Goal: Task Accomplishment & Management: Complete application form

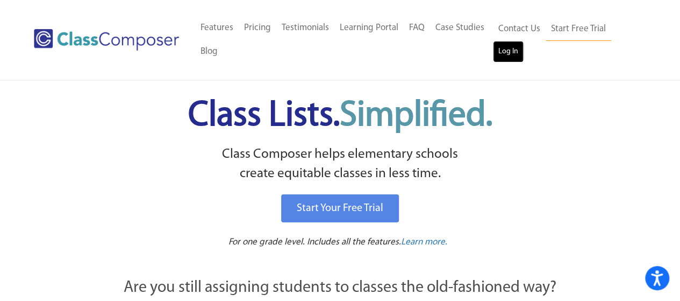
click at [507, 47] on link "Log In" at bounding box center [508, 52] width 31 height 22
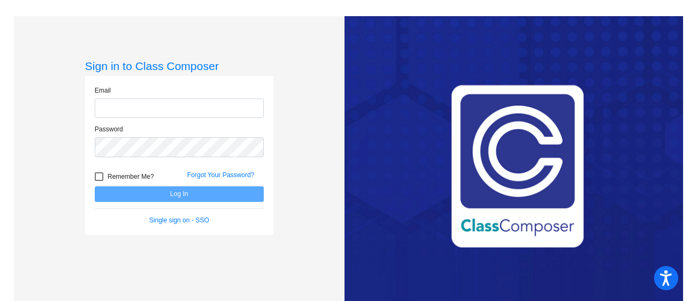
type input "[EMAIL_ADDRESS][PERSON_NAME][DOMAIN_NAME]"
click at [97, 176] on div at bounding box center [99, 176] width 9 height 9
click at [98, 181] on input "Remember Me?" at bounding box center [98, 181] width 1 height 1
checkbox input "true"
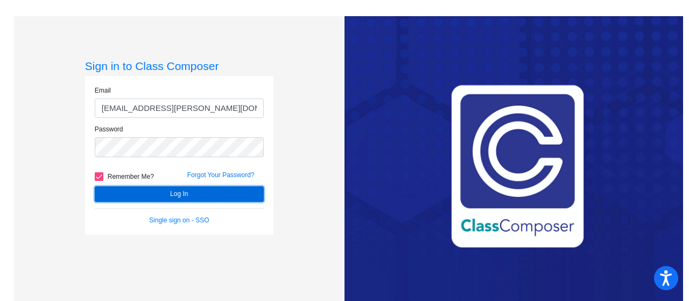
click at [150, 194] on button "Log In" at bounding box center [179, 194] width 169 height 16
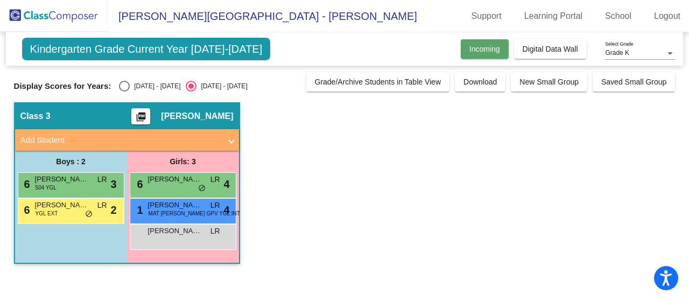
click at [493, 50] on span "Incoming" at bounding box center [484, 49] width 31 height 9
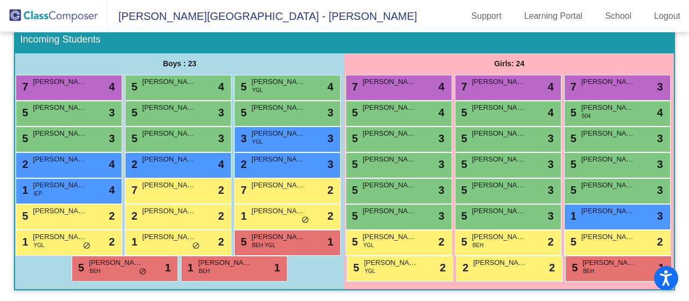
scroll to position [175, 0]
click at [119, 75] on div "7 Elias Block lock do_not_disturb_alt 4" at bounding box center [67, 86] width 103 height 22
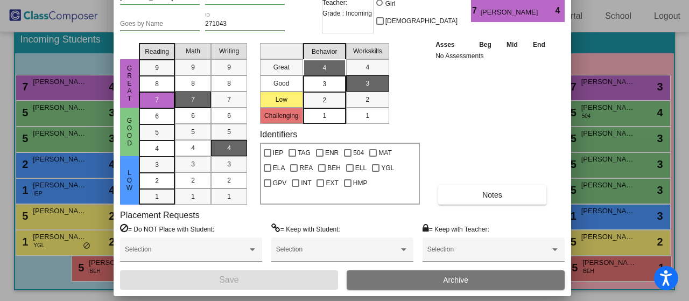
drag, startPoint x: 469, startPoint y: 12, endPoint x: 466, endPoint y: -36, distance: 48.5
click at [466, 0] on html "Accessibility Screen-Reader Guide, Feedback, and Issue Reporting | New window D…" at bounding box center [344, 150] width 689 height 301
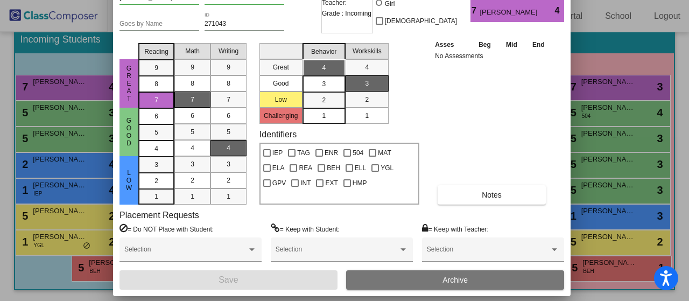
click at [642, 78] on div at bounding box center [344, 150] width 689 height 301
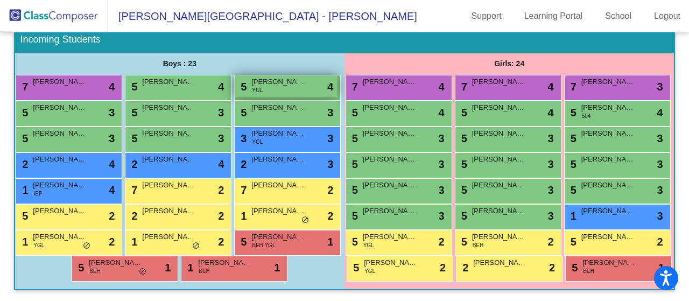
click at [235, 94] on div "5 Tyler Measner YGL lock do_not_disturb_alt 4" at bounding box center [286, 86] width 103 height 22
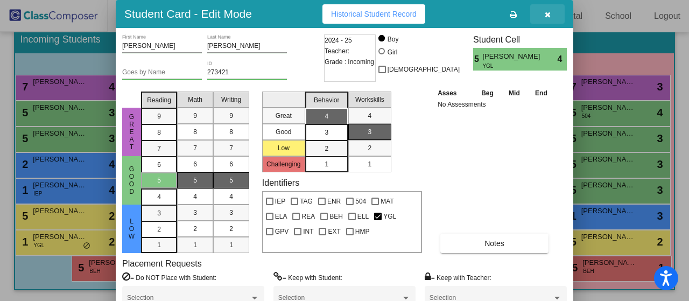
click at [547, 13] on icon "button" at bounding box center [547, 15] width 6 height 8
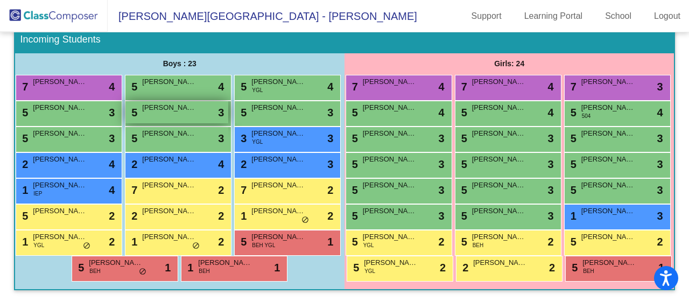
click at [125, 119] on div "5 Raymond Pateracki lock do_not_disturb_alt 3" at bounding box center [176, 112] width 103 height 22
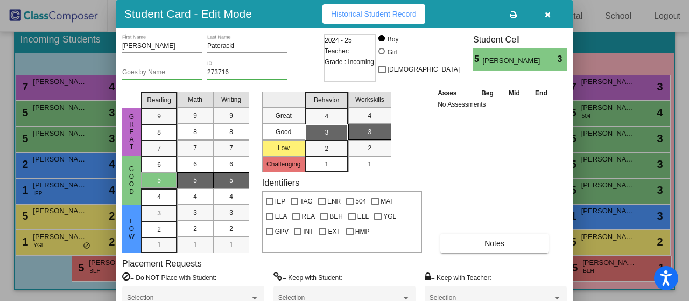
click at [148, 72] on input "Goes by Name" at bounding box center [162, 73] width 80 height 8
type input "Theo"
click at [487, 147] on div "Asses Beg Mid End No Assessments Notes" at bounding box center [495, 170] width 120 height 166
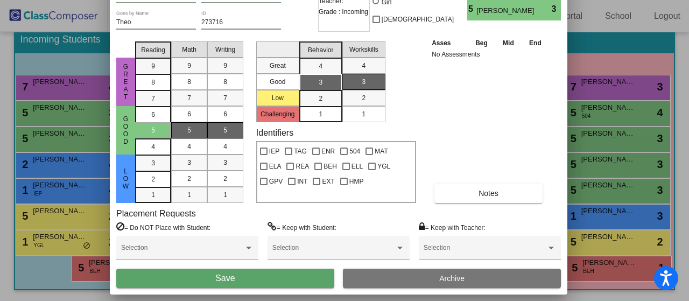
drag, startPoint x: 487, startPoint y: 12, endPoint x: 481, endPoint y: -38, distance: 50.4
click at [481, 0] on html "Accessibility Screen-Reader Guide, Feedback, and Issue Reporting | New window D…" at bounding box center [344, 150] width 689 height 301
click at [280, 275] on button "Save" at bounding box center [225, 277] width 218 height 19
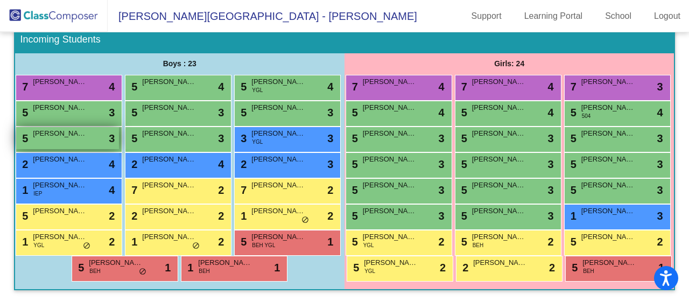
click at [117, 147] on div "5 Elijah White lock do_not_disturb_alt 3" at bounding box center [67, 138] width 103 height 22
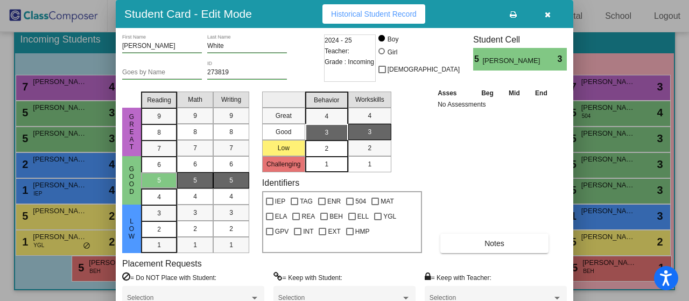
click at [324, 148] on div "2" at bounding box center [326, 148] width 21 height 16
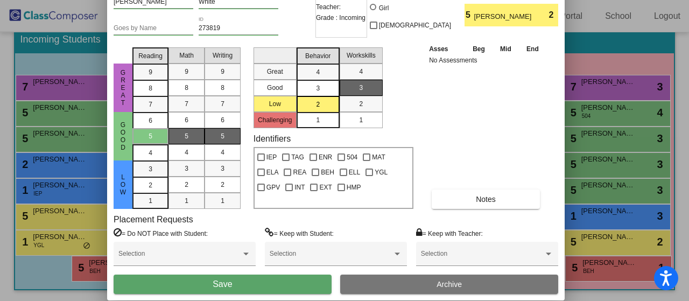
drag, startPoint x: 482, startPoint y: 15, endPoint x: 473, endPoint y: -29, distance: 44.9
click at [473, 0] on html "Accessibility Screen-Reader Guide, Feedback, and Issue Reporting | New window D…" at bounding box center [344, 150] width 689 height 301
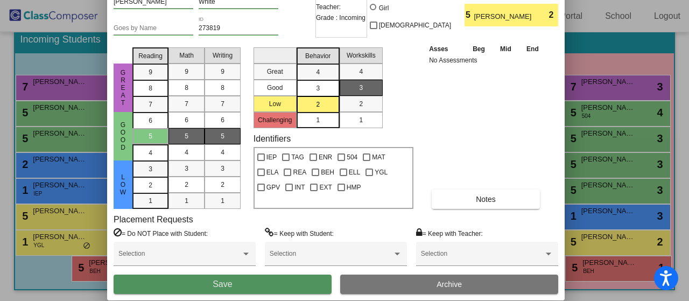
click at [299, 283] on button "Save" at bounding box center [223, 283] width 218 height 19
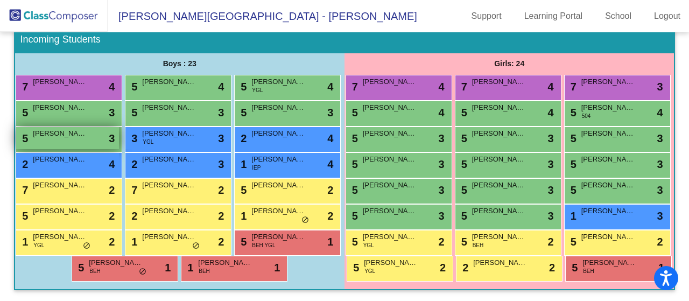
click at [119, 144] on div "5 Jacob Bower lock do_not_disturb_alt 3" at bounding box center [67, 138] width 103 height 22
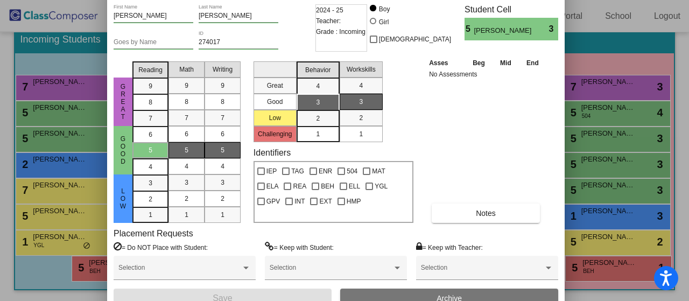
drag, startPoint x: 485, startPoint y: 15, endPoint x: 477, endPoint y: -16, distance: 31.3
click at [477, 0] on html "Accessibility Screen-Reader Guide, Feedback, and Issue Reporting | New window D…" at bounding box center [344, 150] width 689 height 301
click at [324, 118] on div "2" at bounding box center [317, 118] width 21 height 16
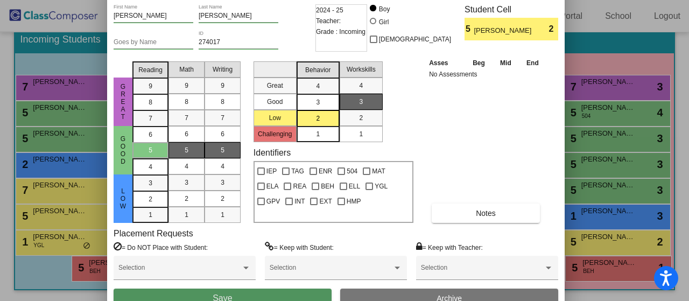
click at [271, 292] on button "Save" at bounding box center [223, 297] width 218 height 19
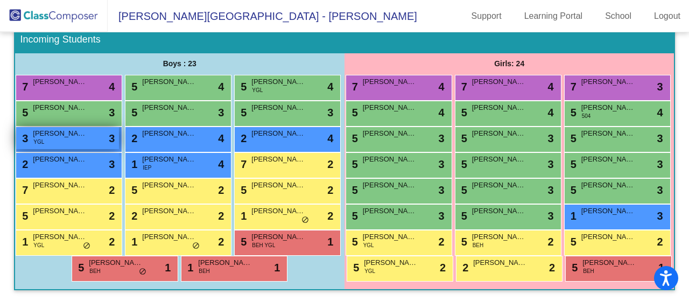
click at [119, 143] on div "3 Ian Fenner YGL lock do_not_disturb_alt 3" at bounding box center [67, 138] width 103 height 22
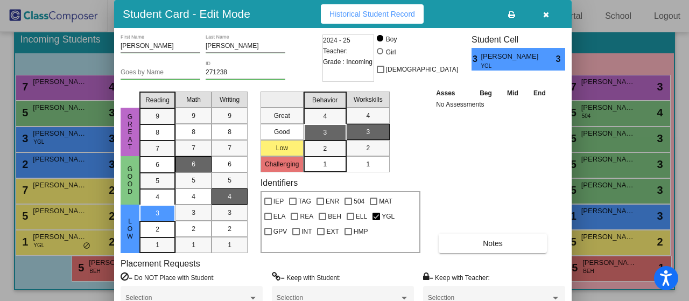
click at [438, 17] on div "Student Card - Edit Mode Historical Student Record" at bounding box center [342, 14] width 457 height 28
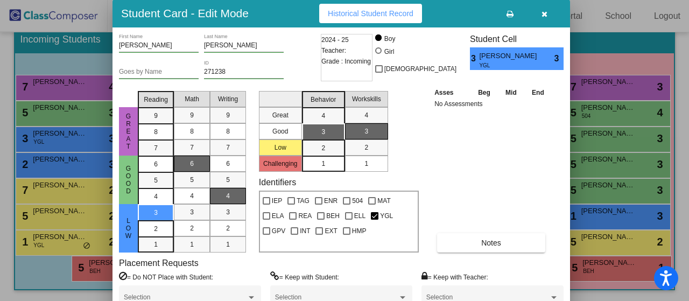
click at [46, 82] on div at bounding box center [344, 150] width 689 height 301
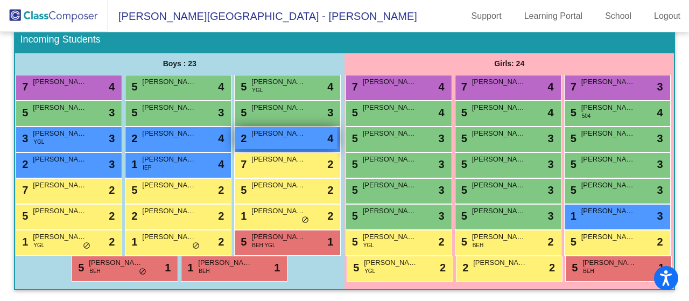
click at [251, 139] on span "Michael Garcia-Arboleda" at bounding box center [278, 133] width 54 height 11
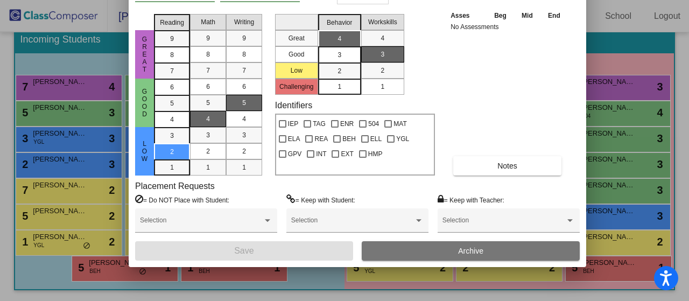
drag, startPoint x: 453, startPoint y: 12, endPoint x: 465, endPoint y: -65, distance: 78.4
click at [465, 0] on html "Accessibility Screen-Reader Guide, Feedback, and Issue Reporting | New window D…" at bounding box center [344, 150] width 689 height 301
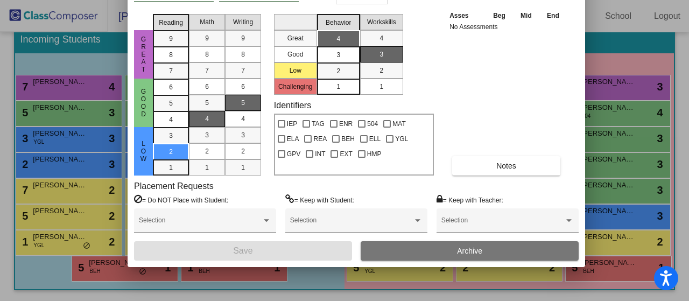
click at [32, 127] on div at bounding box center [344, 150] width 689 height 301
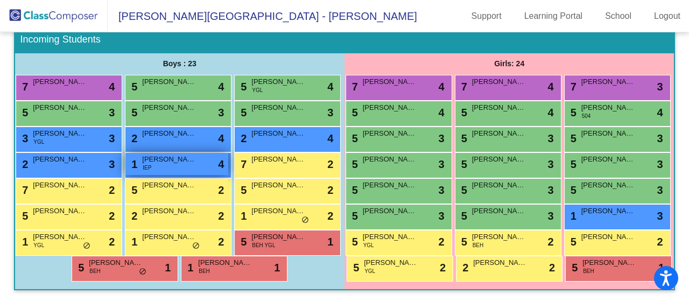
click at [125, 175] on div "1 Oliver Martin IEP lock do_not_disturb_alt 4" at bounding box center [176, 164] width 103 height 22
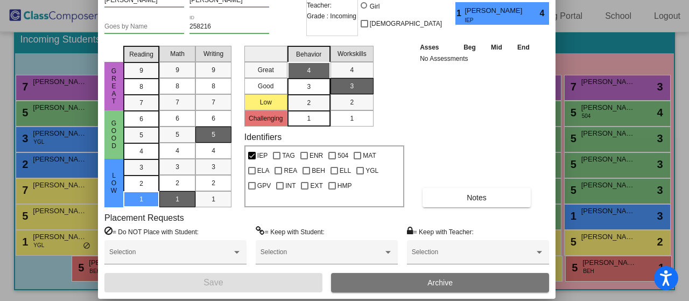
drag, startPoint x: 474, startPoint y: 11, endPoint x: 456, endPoint y: -30, distance: 44.8
click at [456, 0] on html "Accessibility Screen-Reader Guide, Feedback, and Issue Reporting | New window D…" at bounding box center [344, 150] width 689 height 301
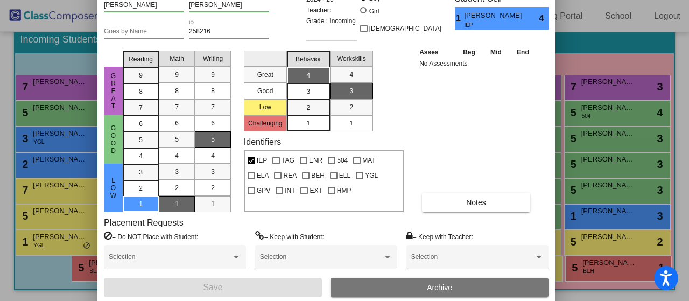
click at [37, 65] on div at bounding box center [344, 150] width 689 height 301
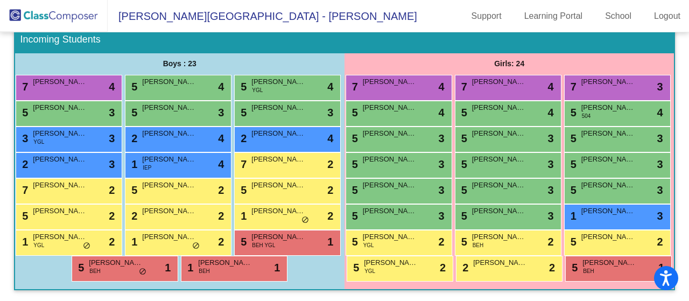
scroll to position [180, 0]
click at [110, 201] on div "7 John Wasson lock do_not_disturb_alt 2" at bounding box center [67, 190] width 103 height 22
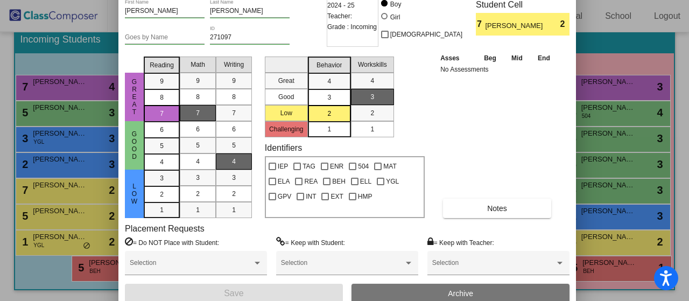
drag, startPoint x: 464, startPoint y: 16, endPoint x: 467, endPoint y: -19, distance: 35.1
click at [467, 0] on html "Accessibility Screen-Reader Guide, Feedback, and Issue Reporting | New window D…" at bounding box center [344, 150] width 689 height 301
click at [37, 90] on div at bounding box center [344, 150] width 689 height 301
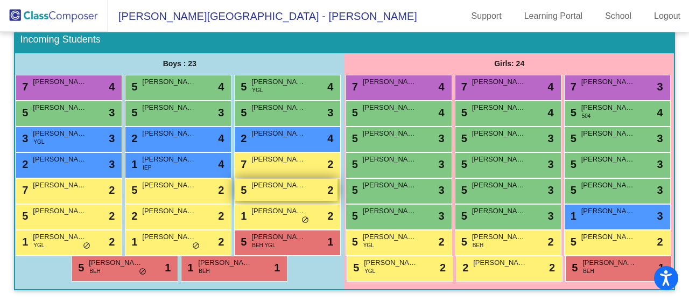
click at [235, 201] on div "5 Elijah White lock do_not_disturb_alt 2" at bounding box center [286, 190] width 103 height 22
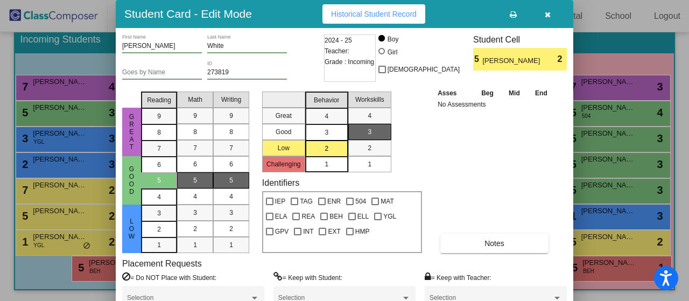
click at [547, 12] on icon "button" at bounding box center [547, 15] width 6 height 8
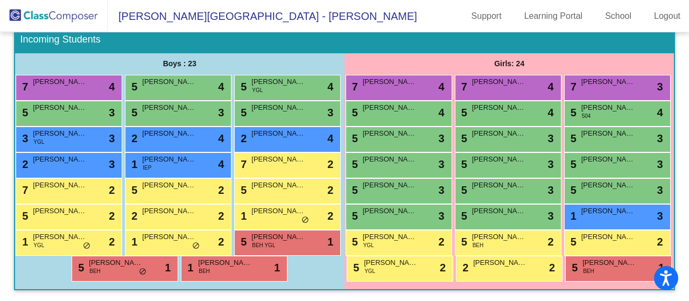
scroll to position [257, 0]
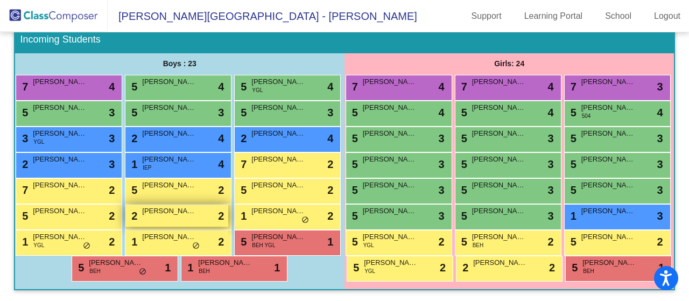
click at [125, 204] on div "2 Declan Hill-Fisher lock do_not_disturb_alt 2" at bounding box center [176, 215] width 103 height 22
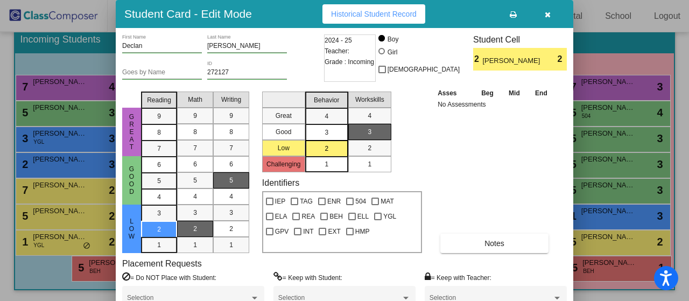
click at [29, 91] on div at bounding box center [344, 150] width 689 height 301
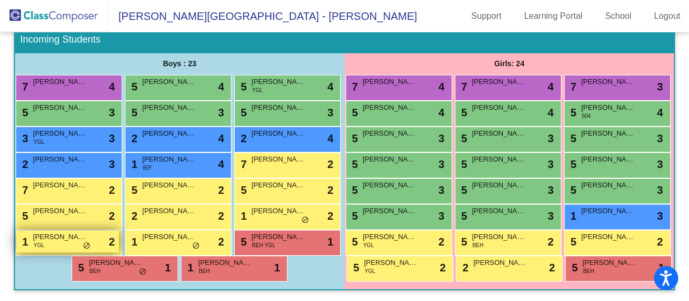
click at [117, 230] on div "1 Richard Pritchett YGL lock do_not_disturb_alt 2" at bounding box center [67, 241] width 103 height 22
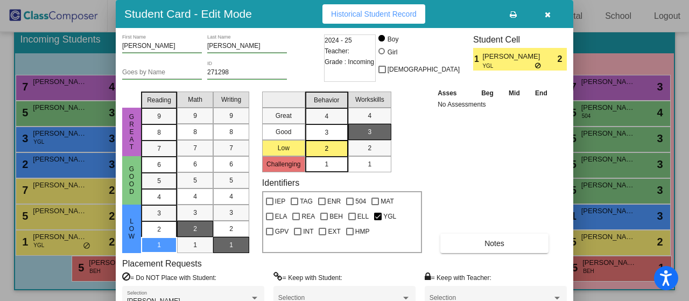
click at [49, 96] on div at bounding box center [344, 150] width 689 height 301
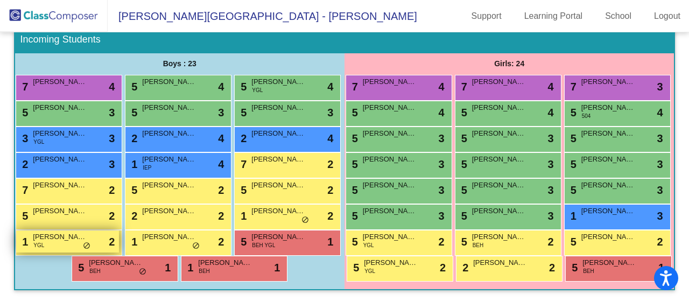
click at [115, 230] on div "1 Richard Pritchett YGL lock do_not_disturb_alt 2" at bounding box center [67, 241] width 103 height 22
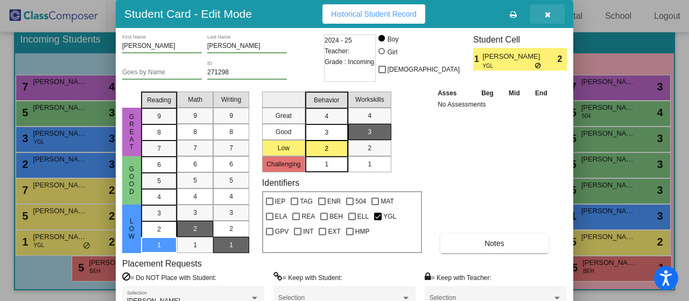
click at [549, 13] on icon "button" at bounding box center [547, 15] width 6 height 8
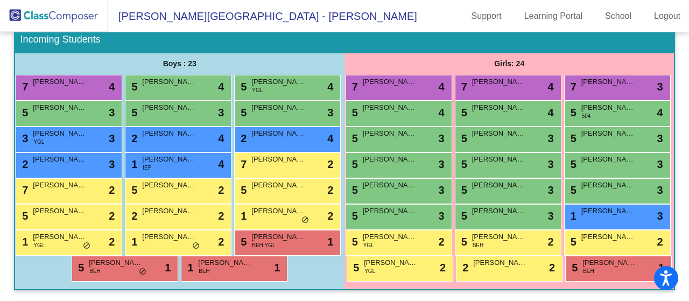
scroll to position [187, 0]
click at [228, 75] on div "5 Azriel Denno lock do_not_disturb_alt 4" at bounding box center [176, 86] width 103 height 22
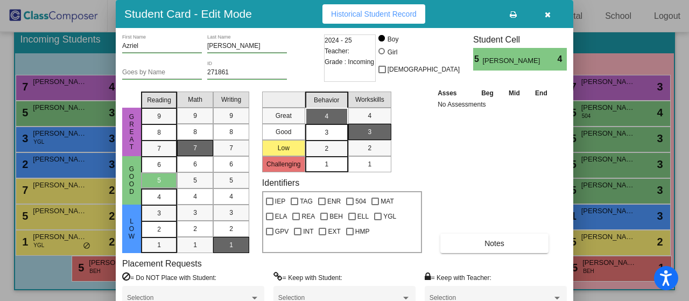
click at [548, 17] on icon "button" at bounding box center [547, 15] width 6 height 8
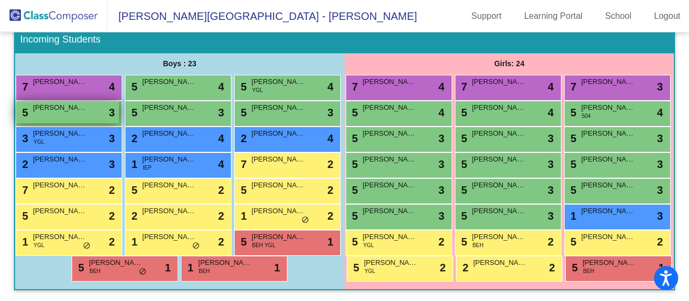
click at [87, 102] on span "Rowan Werho" at bounding box center [60, 107] width 54 height 11
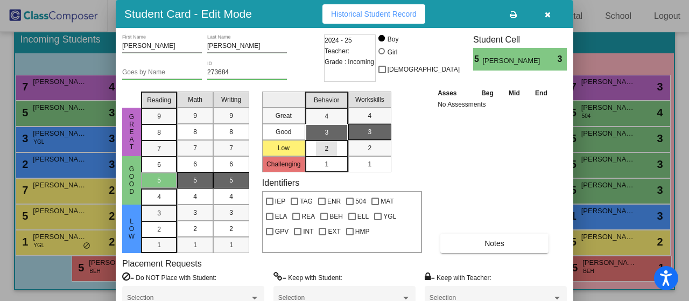
click at [332, 148] on div "2" at bounding box center [326, 148] width 21 height 16
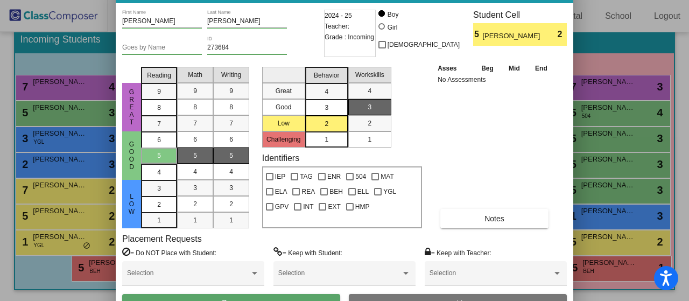
drag, startPoint x: 449, startPoint y: 19, endPoint x: 449, endPoint y: -6, distance: 24.7
click at [449, 0] on html "Accessibility Screen-Reader Guide, Feedback, and Issue Reporting | New window D…" at bounding box center [344, 150] width 689 height 301
click at [299, 295] on button "Save" at bounding box center [231, 303] width 218 height 19
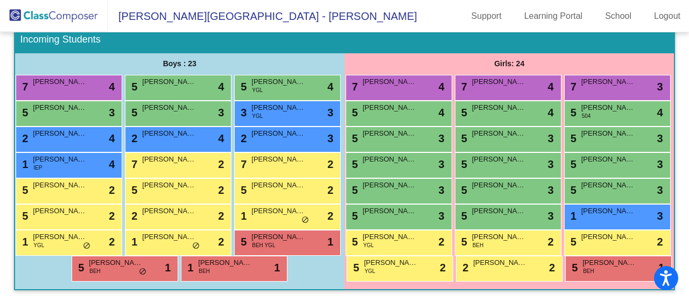
scroll to position [253, 0]
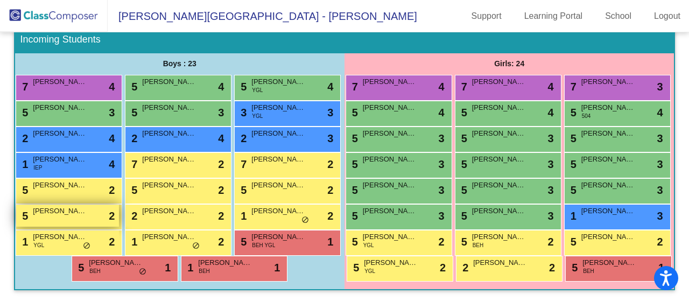
click at [119, 204] on div "5 Jesse Firth lock do_not_disturb_alt 2" at bounding box center [67, 215] width 103 height 22
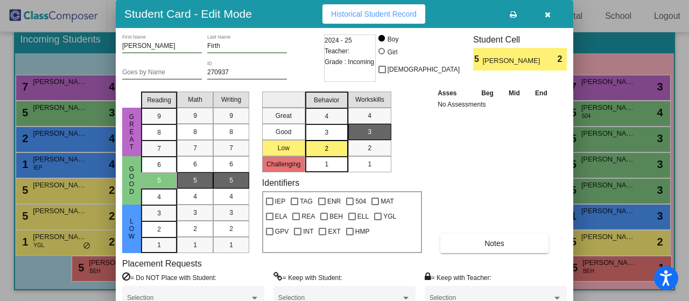
drag, startPoint x: 688, startPoint y: 214, endPoint x: 688, endPoint y: 266, distance: 52.7
click at [688, 266] on div at bounding box center [344, 150] width 689 height 301
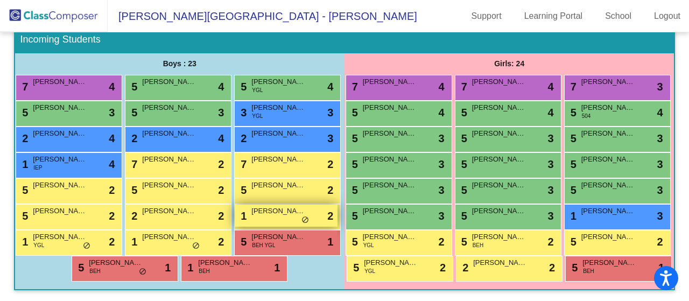
click at [235, 204] on div "1 Alijah Cox lock do_not_disturb_alt 2" at bounding box center [286, 215] width 103 height 22
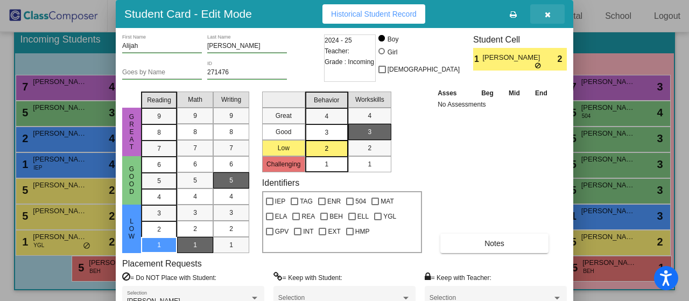
click at [548, 15] on icon "button" at bounding box center [547, 15] width 6 height 8
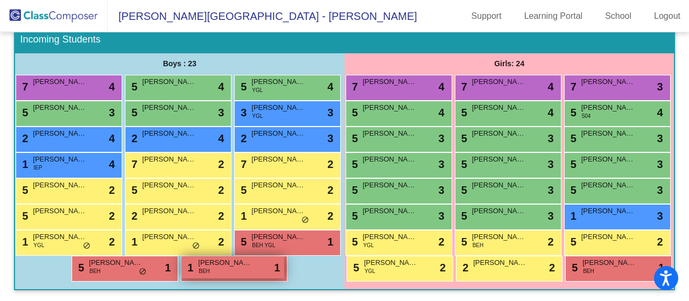
click at [284, 256] on div "1 Oliver Garrow BEH lock do_not_disturb_alt 1" at bounding box center [232, 267] width 103 height 22
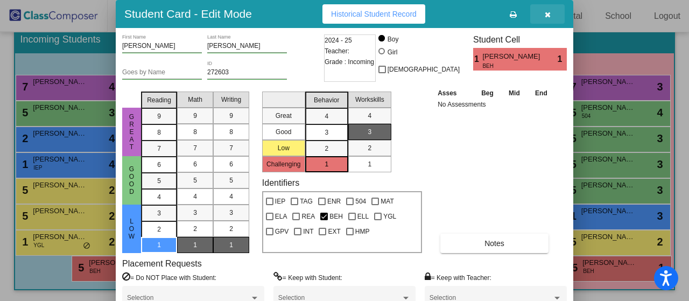
click at [548, 13] on icon "button" at bounding box center [547, 15] width 6 height 8
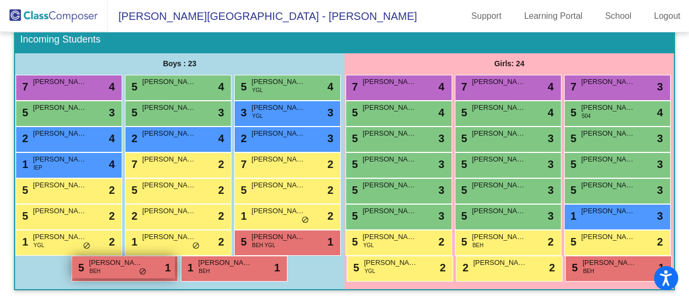
click at [166, 256] on div "5 Elijah Baez BEH lock do_not_disturb_alt 1" at bounding box center [123, 267] width 103 height 22
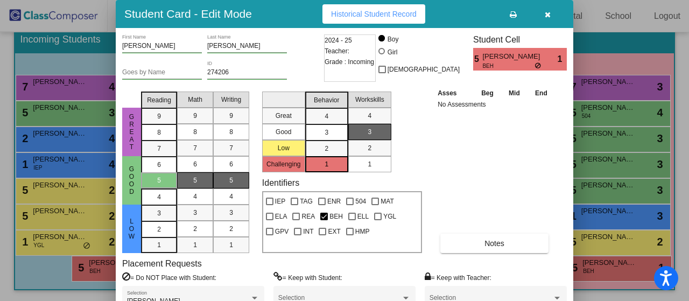
click at [551, 17] on button "button" at bounding box center [547, 13] width 34 height 19
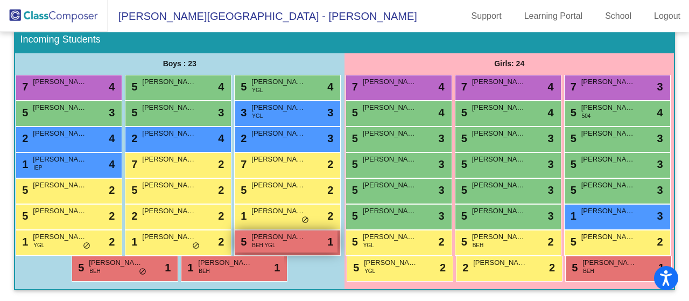
click at [235, 252] on div "5 Lucas Delgadillo BEH YGL lock do_not_disturb_alt 1" at bounding box center [286, 241] width 103 height 22
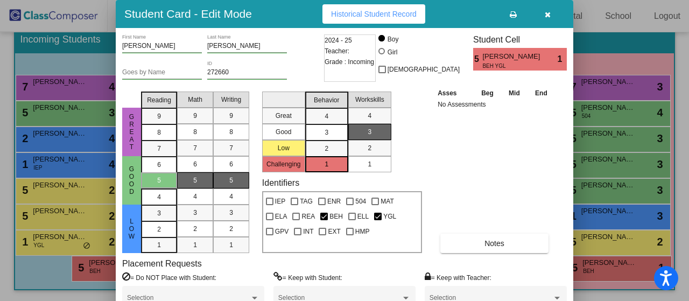
click at [547, 15] on icon "button" at bounding box center [547, 15] width 6 height 8
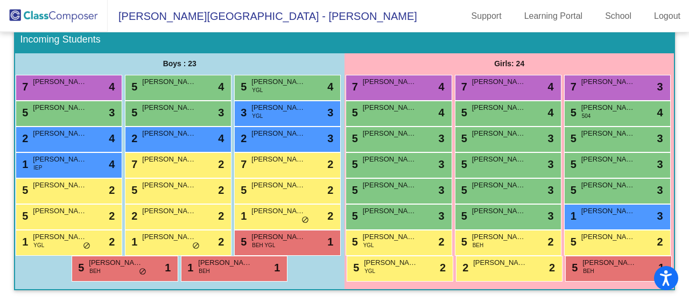
scroll to position [257, 0]
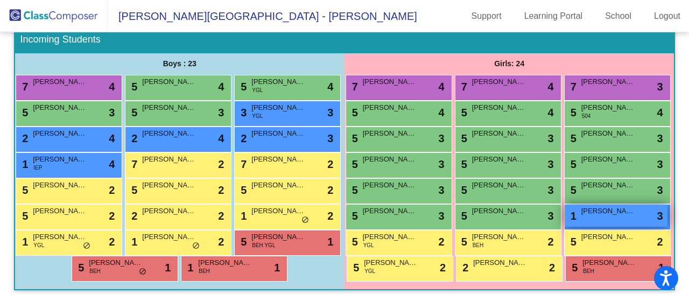
click at [579, 204] on div "1 Gianni Davenport lock do_not_disturb_alt 3" at bounding box center [615, 215] width 103 height 22
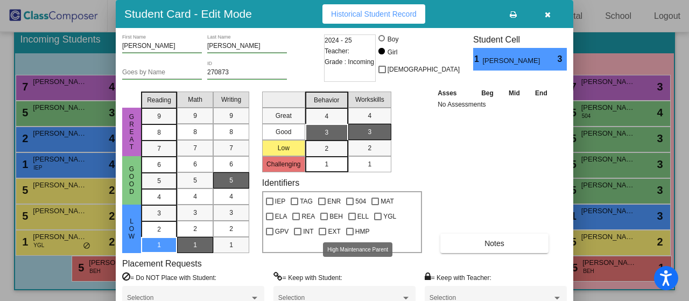
click at [349, 230] on div at bounding box center [350, 232] width 8 height 8
click at [349, 235] on input "HMP" at bounding box center [349, 235] width 1 height 1
checkbox input "true"
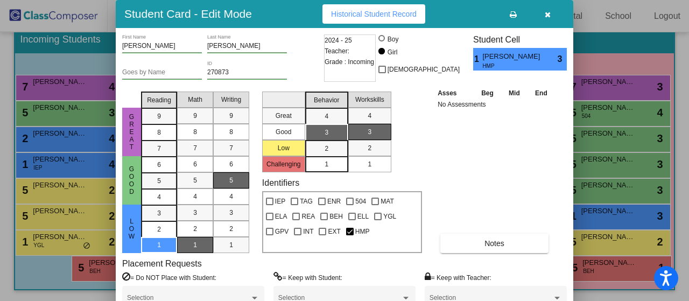
click at [548, 13] on icon "button" at bounding box center [547, 15] width 6 height 8
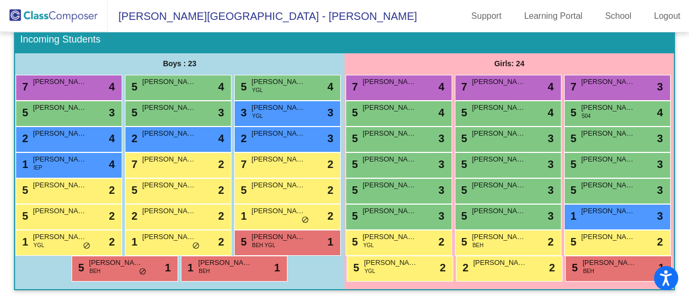
scroll to position [252, 0]
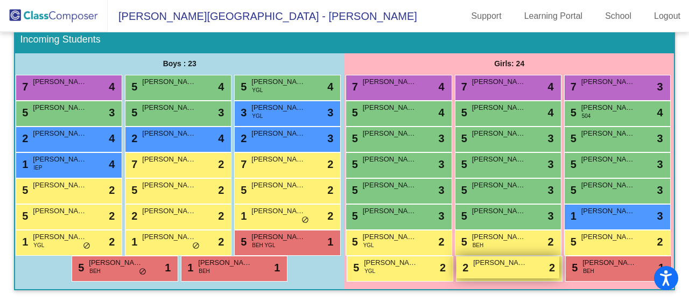
click at [456, 276] on div "2 Larissa Lazabal lock do_not_disturb_alt 2" at bounding box center [507, 267] width 103 height 22
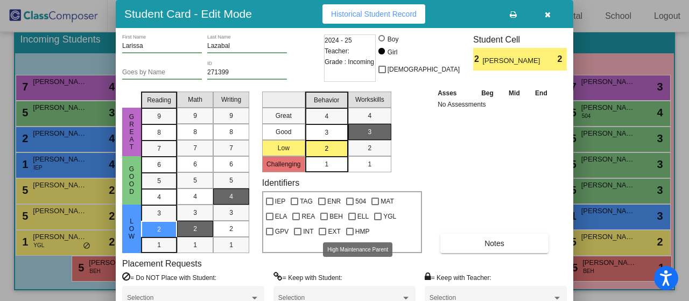
click at [351, 233] on div at bounding box center [350, 232] width 8 height 8
click at [350, 235] on input "HMP" at bounding box center [349, 235] width 1 height 1
checkbox input "true"
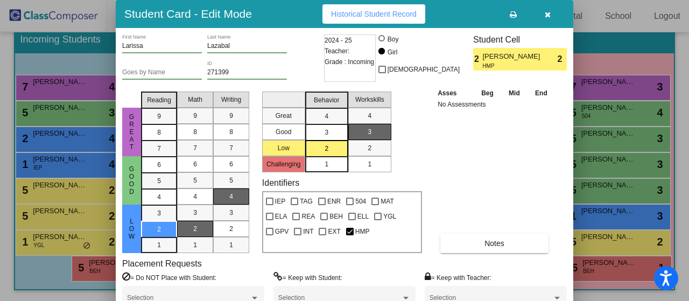
click at [548, 15] on icon "button" at bounding box center [547, 15] width 6 height 8
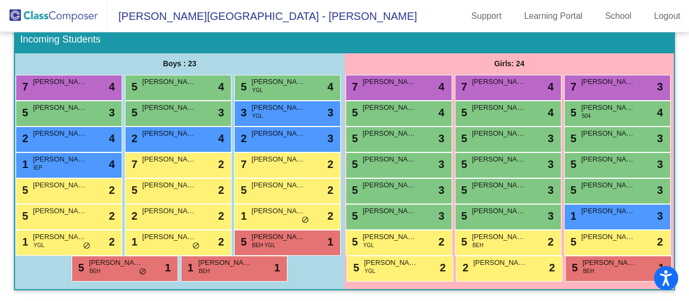
scroll to position [257, 0]
click at [564, 179] on div "5 Kendi Woods lock do_not_disturb_alt 3" at bounding box center [615, 190] width 103 height 22
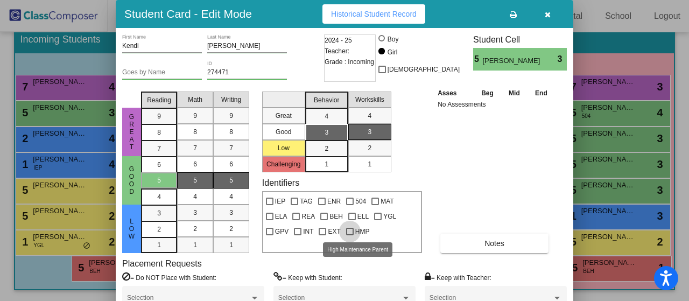
click at [351, 230] on div at bounding box center [350, 232] width 8 height 8
click at [350, 235] on input "HMP" at bounding box center [349, 235] width 1 height 1
checkbox input "true"
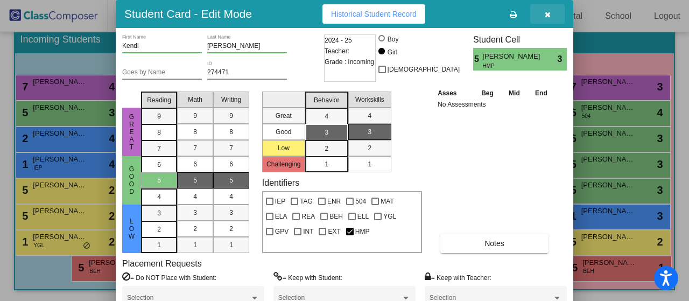
click at [544, 13] on icon "button" at bounding box center [547, 15] width 6 height 8
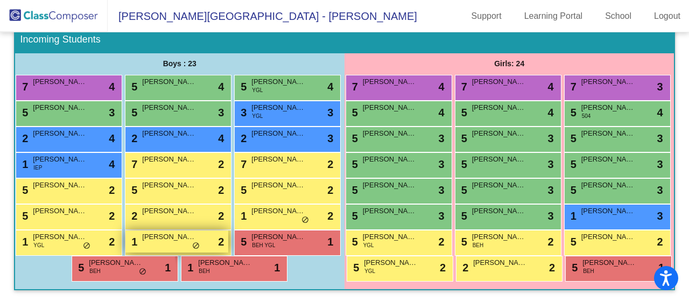
click at [223, 230] on div "1 Patrick Williams lock do_not_disturb_alt 2" at bounding box center [176, 241] width 103 height 22
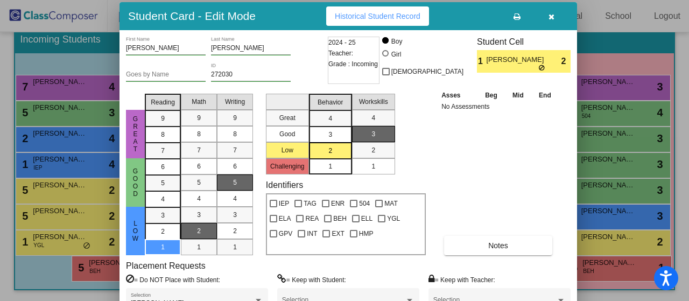
drag, startPoint x: 483, startPoint y: 13, endPoint x: 506, endPoint y: 14, distance: 23.1
click at [489, 15] on div "Student Card - Edit Mode Historical Student Record" at bounding box center [347, 16] width 457 height 28
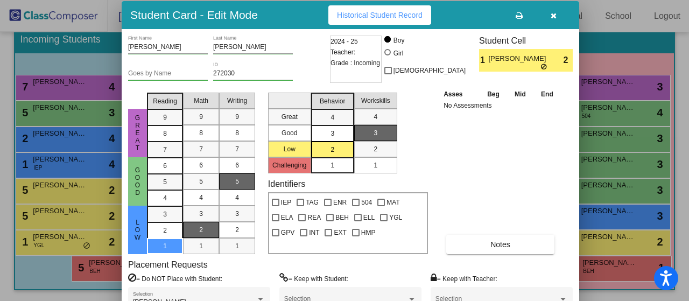
click at [555, 18] on icon "button" at bounding box center [553, 16] width 6 height 8
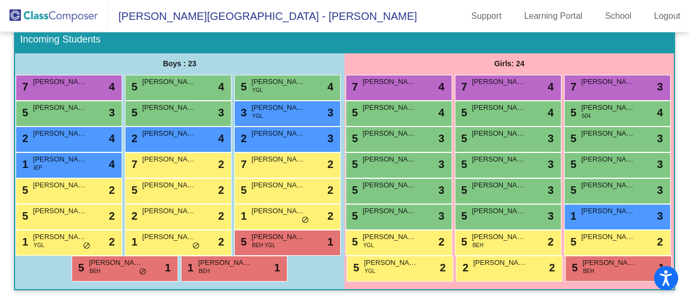
click at [122, 230] on div "1 Richard Pritchett YGL lock do_not_disturb_alt 2" at bounding box center [69, 243] width 107 height 26
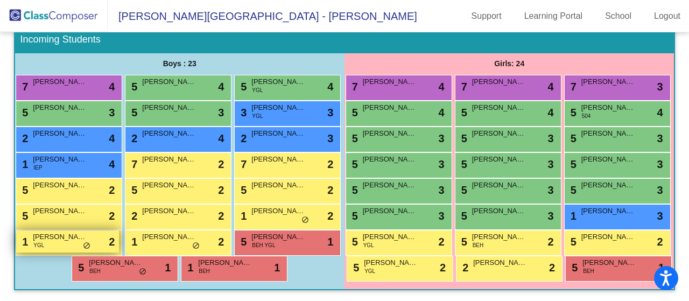
click at [87, 231] on span "Richard Pritchett" at bounding box center [60, 236] width 54 height 11
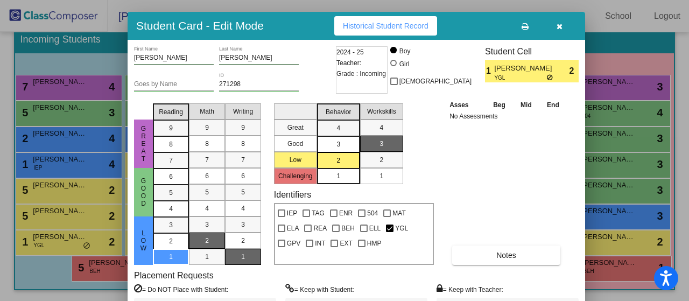
drag, startPoint x: 446, startPoint y: 18, endPoint x: 467, endPoint y: 29, distance: 23.6
click at [467, 29] on div "Student Card - Edit Mode Historical Student Record" at bounding box center [355, 26] width 457 height 28
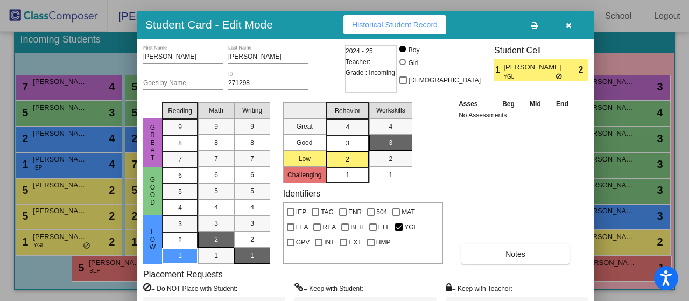
click at [567, 23] on icon "button" at bounding box center [568, 26] width 6 height 8
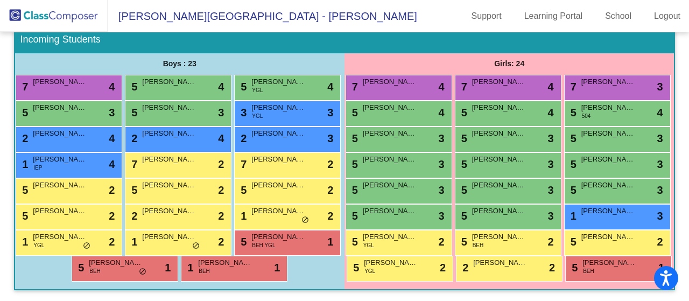
scroll to position [179, 0]
click at [416, 76] on span "Luna Balcita" at bounding box center [390, 81] width 54 height 11
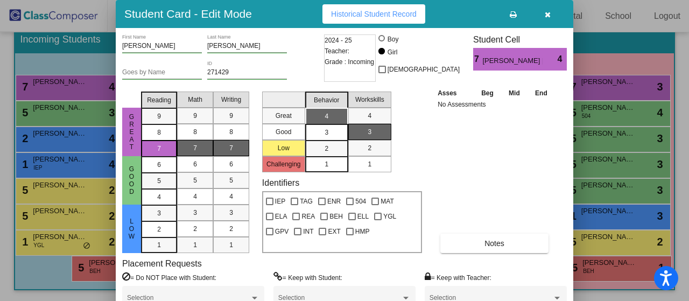
click at [546, 15] on icon "button" at bounding box center [547, 15] width 6 height 8
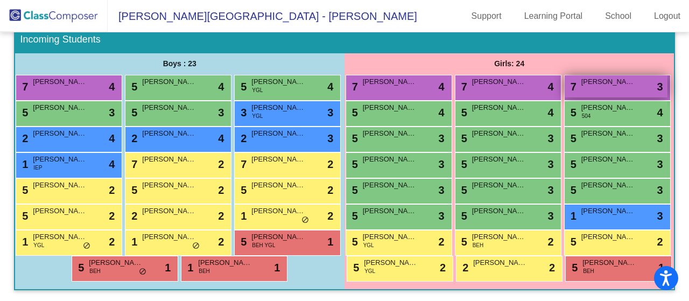
click at [564, 89] on div "7 Sanora Staten lock do_not_disturb_alt 3" at bounding box center [615, 86] width 103 height 22
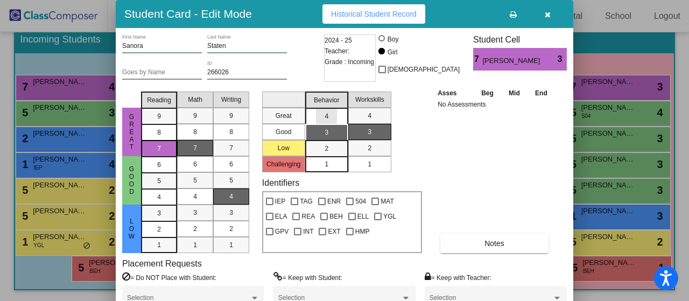
click at [332, 115] on div "4" at bounding box center [326, 116] width 21 height 16
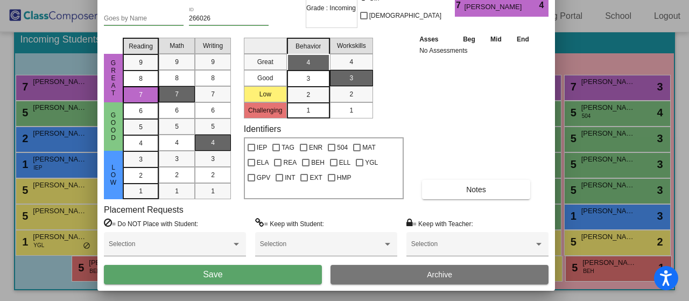
drag, startPoint x: 483, startPoint y: 17, endPoint x: 461, endPoint y: -39, distance: 59.9
click at [461, 0] on html "Accessibility Screen-Reader Guide, Feedback, and Issue Reporting | New window D…" at bounding box center [344, 150] width 689 height 301
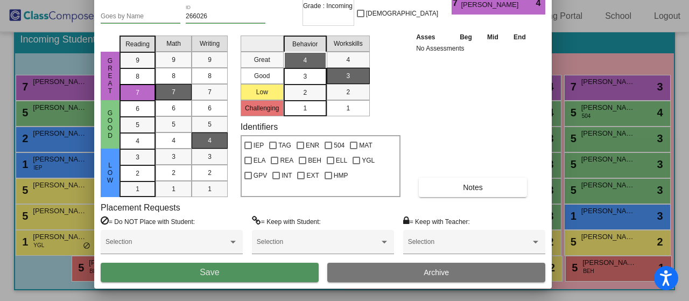
click at [226, 271] on button "Save" at bounding box center [210, 272] width 218 height 19
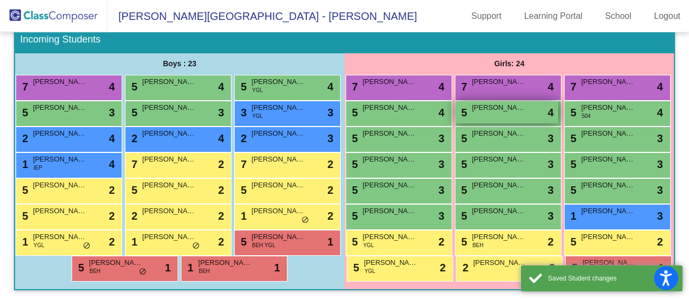
click at [455, 117] on div "5 Stevie Nimmo lock do_not_disturb_alt 4" at bounding box center [506, 112] width 103 height 22
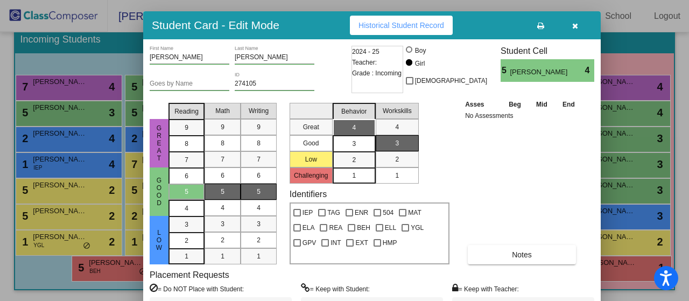
drag, startPoint x: 478, startPoint y: 16, endPoint x: 521, endPoint y: 26, distance: 43.8
click at [511, 30] on div "Student Card - Edit Mode Historical Student Record" at bounding box center [371, 25] width 457 height 28
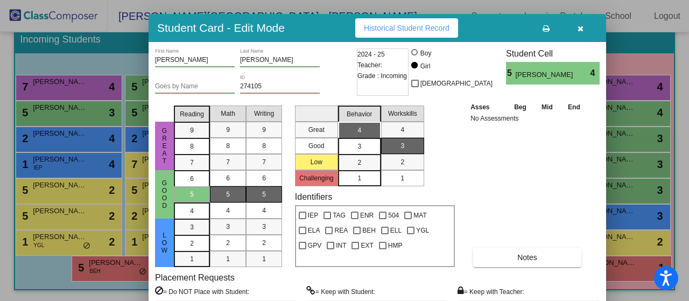
click at [577, 27] on icon "button" at bounding box center [580, 29] width 6 height 8
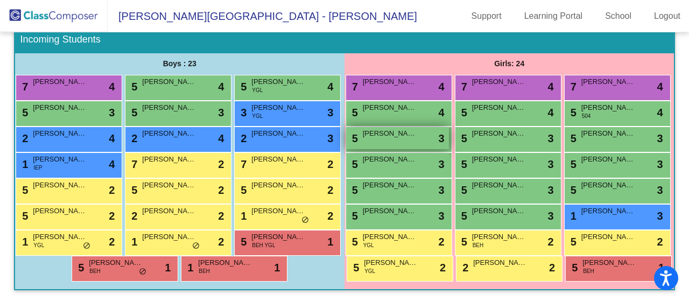
click at [436, 147] on div "5 Azarriya Edwards lock do_not_disturb_alt 3" at bounding box center [397, 138] width 103 height 22
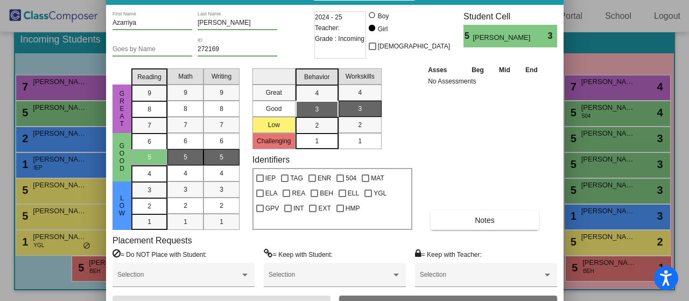
drag, startPoint x: 468, startPoint y: 12, endPoint x: 458, endPoint y: -11, distance: 25.1
click at [458, 0] on html "Accessibility Screen-Reader Guide, Feedback, and Issue Reporting | New window D…" at bounding box center [344, 150] width 689 height 301
click at [367, 193] on div at bounding box center [368, 193] width 8 height 8
click at [367, 197] on input "YGL" at bounding box center [367, 197] width 1 height 1
checkbox input "true"
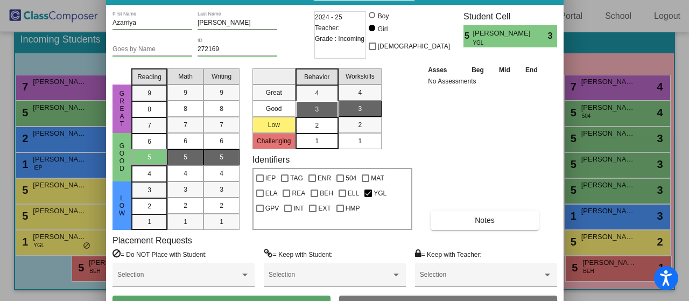
click at [314, 125] on div "2" at bounding box center [316, 125] width 21 height 16
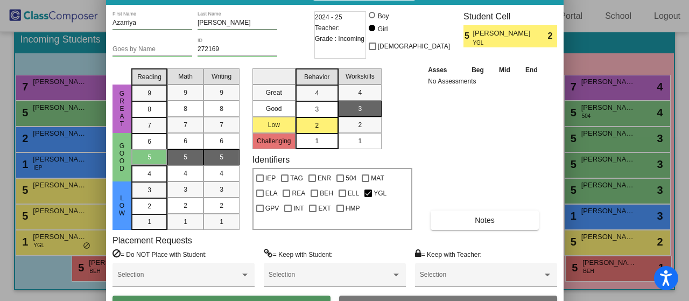
click at [281, 296] on button "Save" at bounding box center [221, 304] width 218 height 19
click at [647, 122] on div at bounding box center [344, 150] width 689 height 301
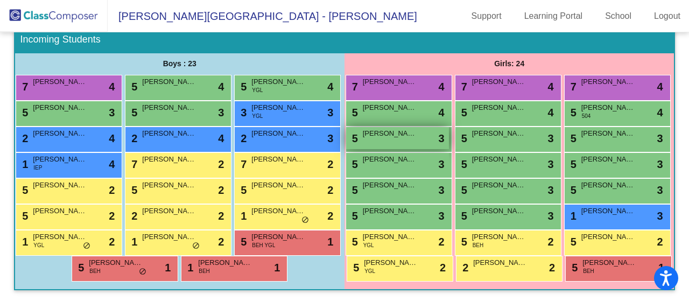
click at [416, 137] on span "Azarriya Edwards" at bounding box center [390, 133] width 54 height 11
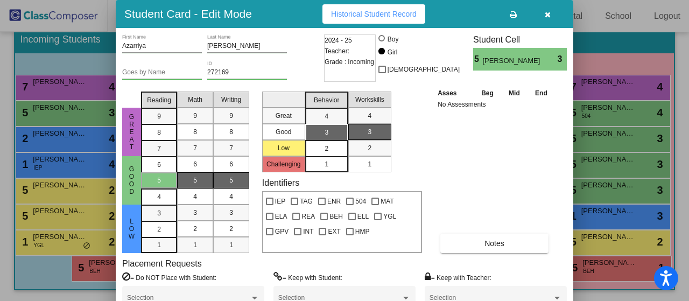
click at [324, 146] on span "2" at bounding box center [326, 149] width 4 height 10
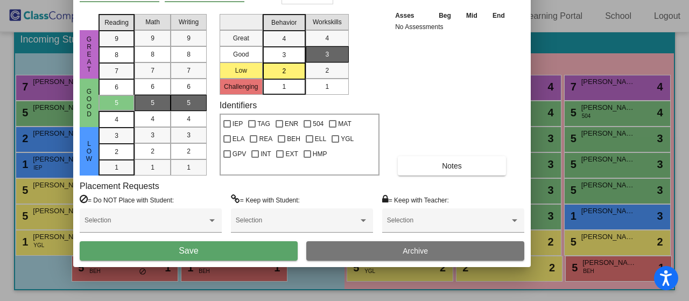
drag, startPoint x: 456, startPoint y: 13, endPoint x: 413, endPoint y: -61, distance: 85.5
click at [413, 0] on html "Accessibility Screen-Reader Guide, Feedback, and Issue Reporting | New window D…" at bounding box center [344, 150] width 689 height 301
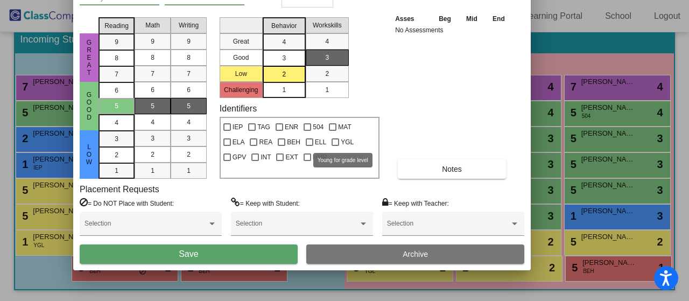
click at [336, 143] on div at bounding box center [335, 142] width 8 height 8
click at [335, 146] on input "YGL" at bounding box center [335, 146] width 1 height 1
checkbox input "true"
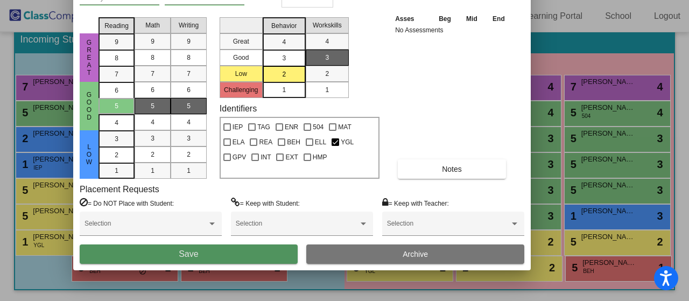
click at [287, 249] on button "Save" at bounding box center [189, 253] width 218 height 19
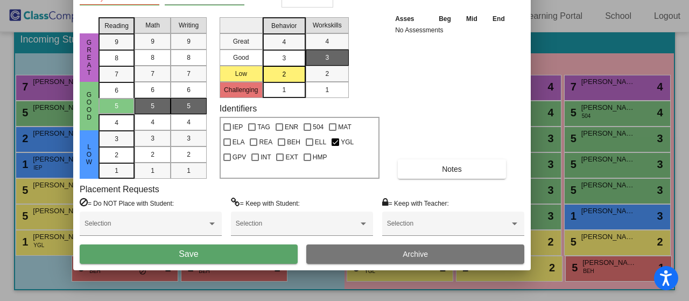
click at [238, 257] on button "Save" at bounding box center [189, 253] width 218 height 19
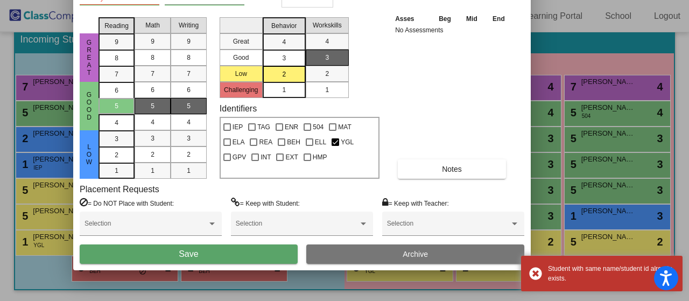
click at [649, 110] on div at bounding box center [344, 150] width 689 height 301
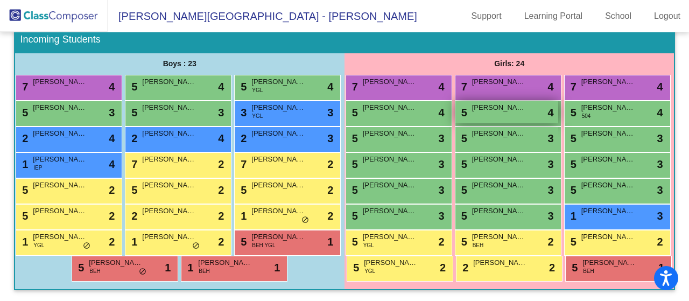
click at [455, 120] on div "5 Stevie Nimmo lock do_not_disturb_alt 4" at bounding box center [506, 112] width 103 height 22
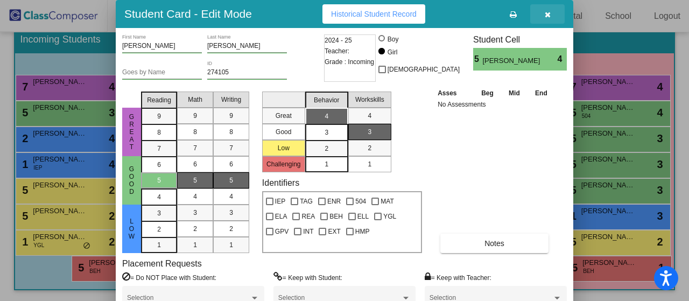
click at [545, 13] on icon "button" at bounding box center [547, 15] width 6 height 8
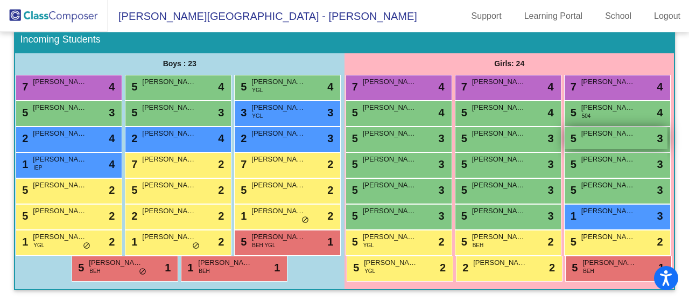
click at [564, 149] on div "5 Avery Keough lock do_not_disturb_alt 3" at bounding box center [615, 138] width 103 height 22
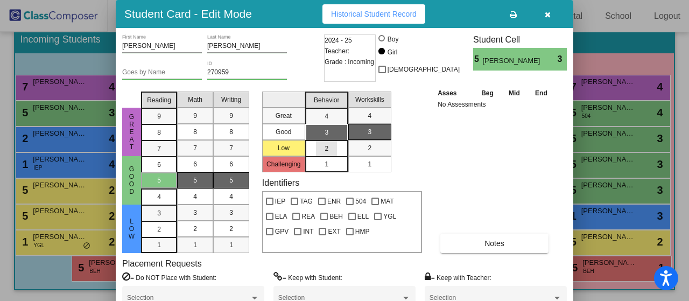
click at [321, 150] on div "2" at bounding box center [326, 148] width 21 height 16
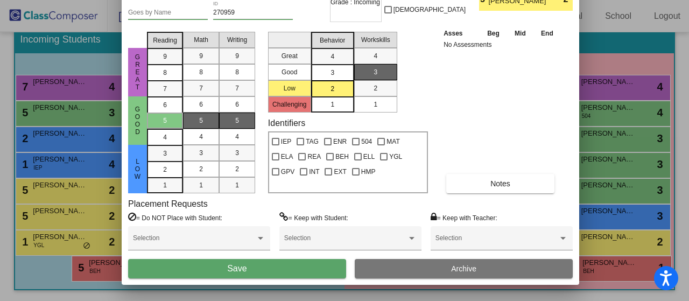
drag, startPoint x: 461, startPoint y: 17, endPoint x: 466, endPoint y: -42, distance: 59.9
click at [466, 0] on html "Accessibility Screen-Reader Guide, Feedback, and Issue Reporting | New window D…" at bounding box center [344, 150] width 689 height 301
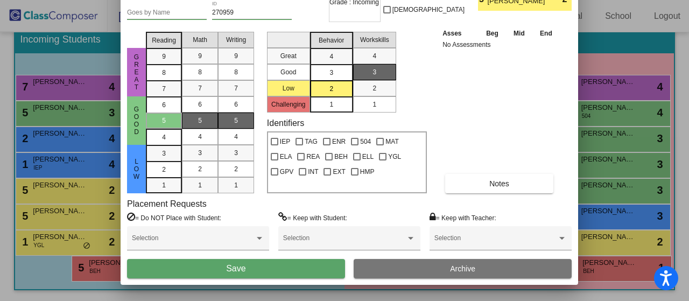
click at [315, 272] on button "Save" at bounding box center [236, 268] width 218 height 19
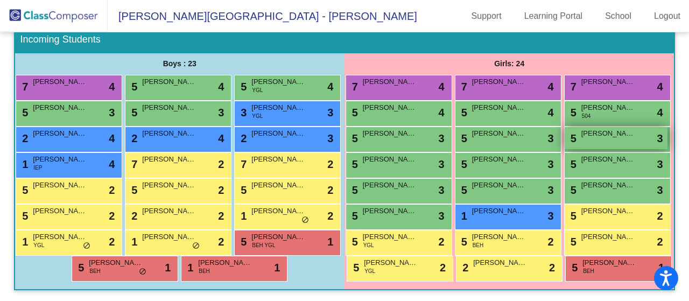
click at [564, 149] on div "5 Mila Salarda lock do_not_disturb_alt 3" at bounding box center [615, 138] width 103 height 22
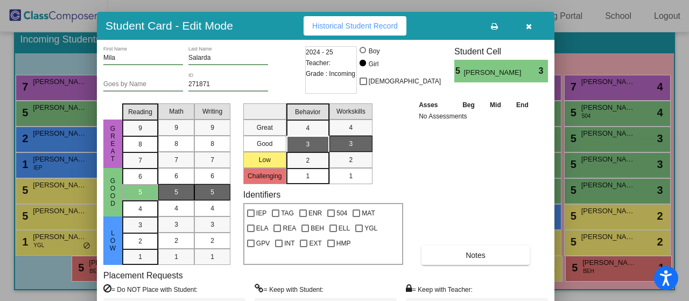
drag, startPoint x: 473, startPoint y: 12, endPoint x: 456, endPoint y: 27, distance: 22.5
click at [456, 27] on div "Student Card - Edit Mode Historical Student Record" at bounding box center [325, 26] width 457 height 28
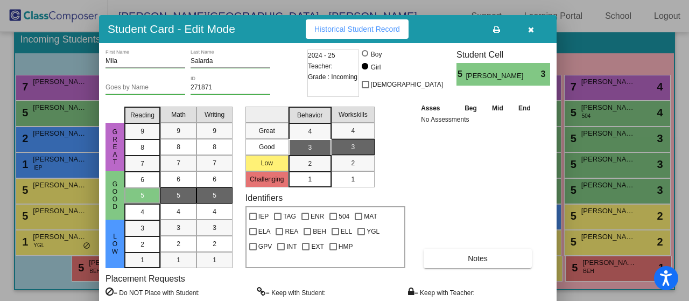
click at [529, 29] on icon "button" at bounding box center [531, 30] width 6 height 8
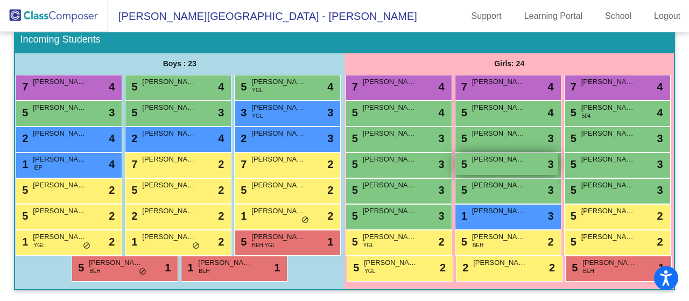
click at [472, 165] on span "Presley Lindsay" at bounding box center [499, 159] width 54 height 11
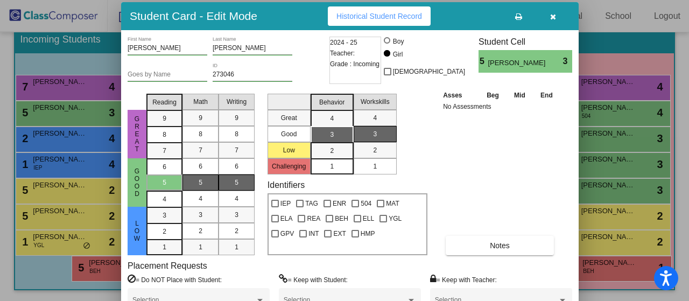
drag, startPoint x: 474, startPoint y: 17, endPoint x: 480, endPoint y: 19, distance: 5.8
click at [480, 19] on div "Student Card - Edit Mode Historical Student Record" at bounding box center [349, 16] width 457 height 28
click at [552, 17] on icon "button" at bounding box center [553, 17] width 6 height 8
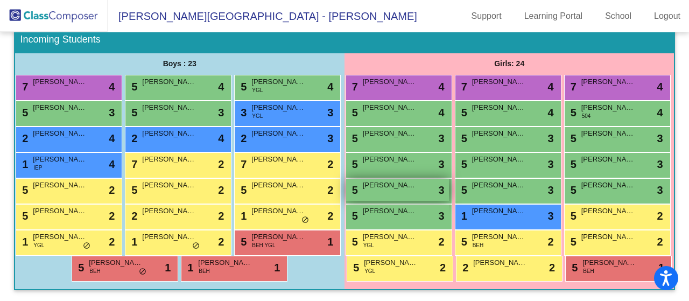
click at [449, 201] on div "5 Lylah Flynn lock do_not_disturb_alt 3" at bounding box center [397, 190] width 103 height 22
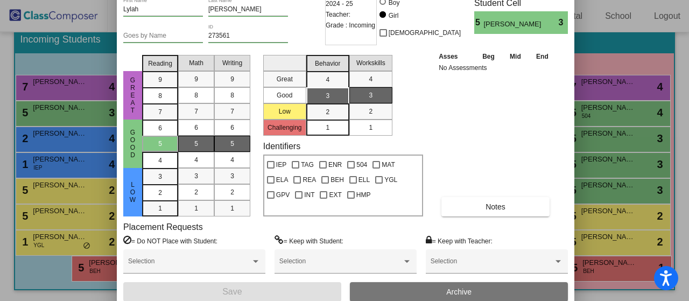
drag, startPoint x: 463, startPoint y: 19, endPoint x: 464, endPoint y: -17, distance: 36.1
click at [464, 0] on html "Accessibility Screen-Reader Guide, Feedback, and Issue Reporting | New window D…" at bounding box center [344, 150] width 689 height 301
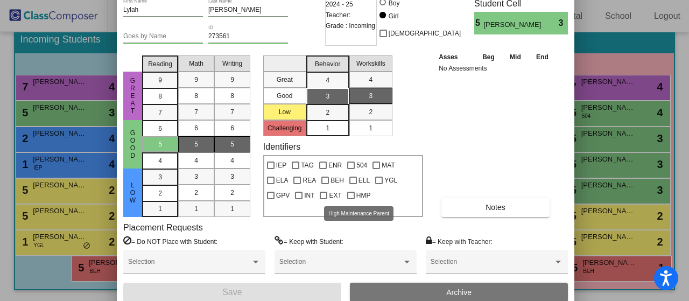
click at [351, 195] on div at bounding box center [351, 195] width 8 height 8
click at [351, 199] on input "HMP" at bounding box center [350, 199] width 1 height 1
checkbox input "true"
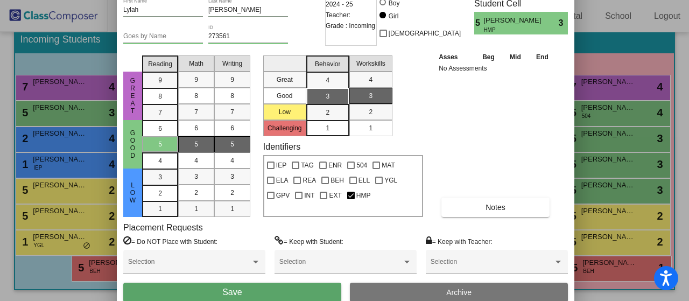
click at [306, 288] on button "Save" at bounding box center [232, 291] width 218 height 19
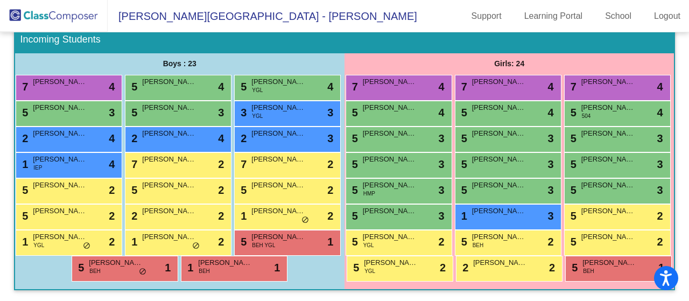
scroll to position [257, 0]
click at [581, 180] on span "Zaida Bundy" at bounding box center [608, 185] width 54 height 11
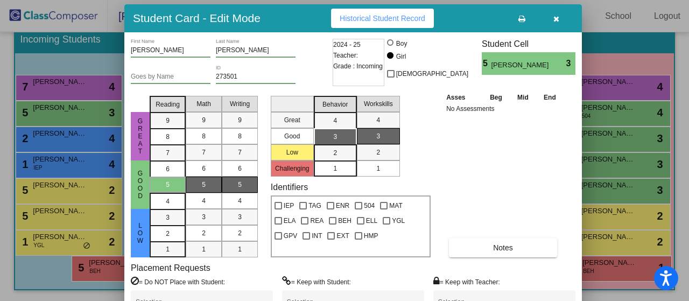
drag, startPoint x: 487, startPoint y: 13, endPoint x: 501, endPoint y: 39, distance: 29.1
click at [501, 32] on div "Student Card - Edit Mode Historical Student Record" at bounding box center [352, 18] width 457 height 28
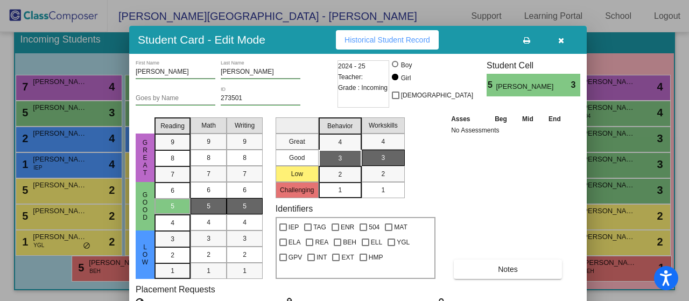
click at [629, 96] on div at bounding box center [344, 150] width 689 height 301
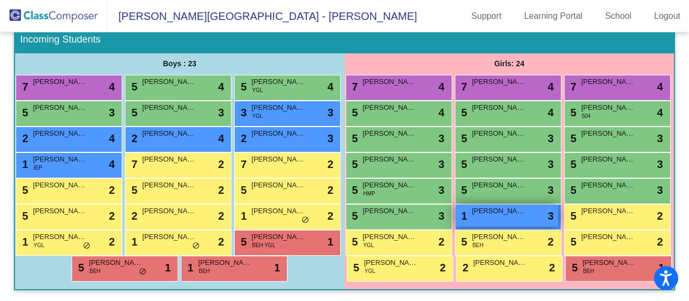
click at [455, 204] on div "1 Gianni Davenport lock do_not_disturb_alt 3" at bounding box center [506, 215] width 103 height 22
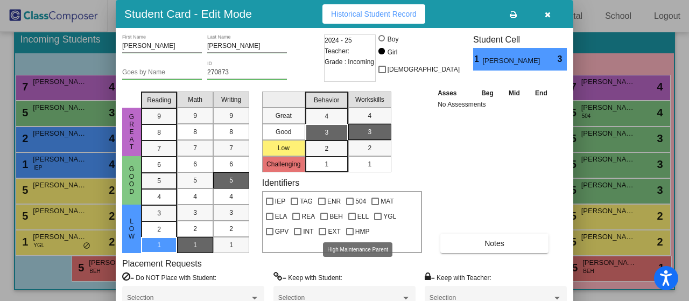
click at [350, 234] on div at bounding box center [350, 232] width 8 height 8
click at [350, 235] on input "HMP" at bounding box center [349, 235] width 1 height 1
checkbox input "true"
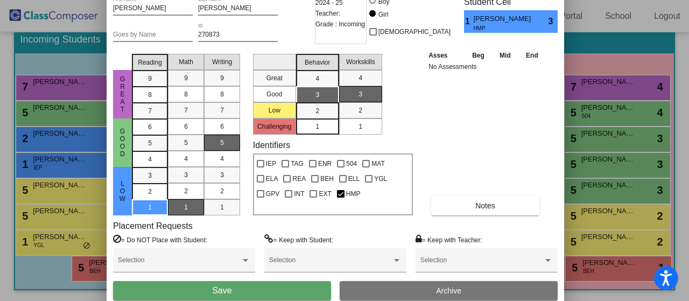
drag, startPoint x: 441, startPoint y: 12, endPoint x: 431, endPoint y: -26, distance: 39.9
click at [431, 0] on html "Accessibility Screen-Reader Guide, Feedback, and Issue Reporting | New window D…" at bounding box center [344, 150] width 689 height 301
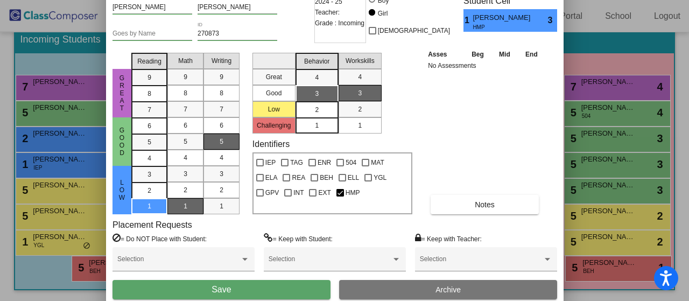
click at [316, 109] on span "2" at bounding box center [317, 110] width 4 height 10
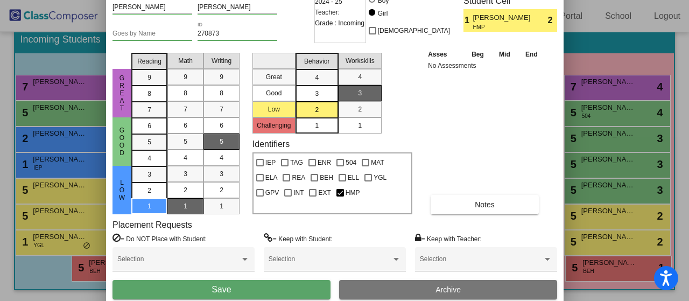
click at [301, 289] on button "Save" at bounding box center [221, 289] width 218 height 19
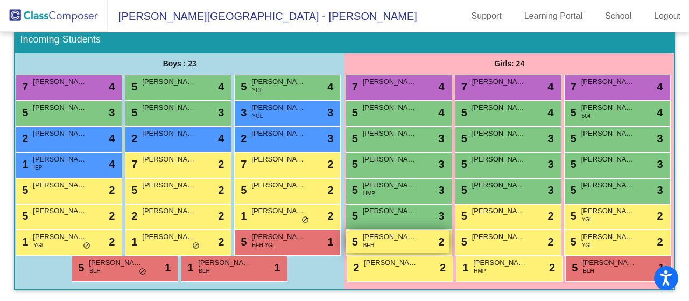
click at [449, 230] on div "5 Eden Gonzalez BEH lock do_not_disturb_alt 2" at bounding box center [397, 241] width 103 height 22
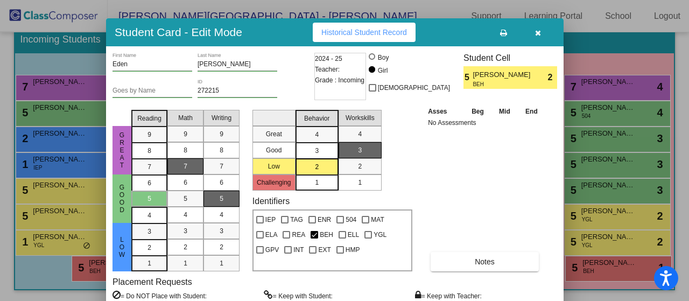
drag, startPoint x: 474, startPoint y: 16, endPoint x: 466, endPoint y: 36, distance: 21.7
click at [466, 36] on div "Student Card - Edit Mode Historical Student Record" at bounding box center [334, 32] width 457 height 28
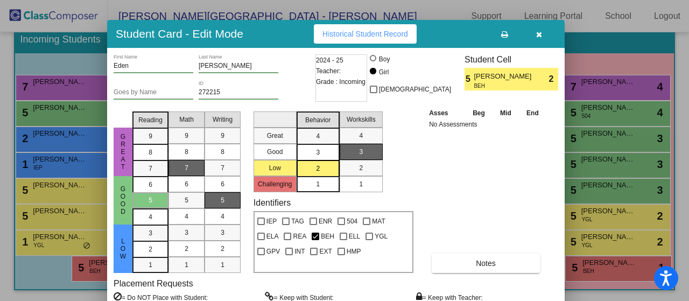
click at [619, 118] on div at bounding box center [344, 150] width 689 height 301
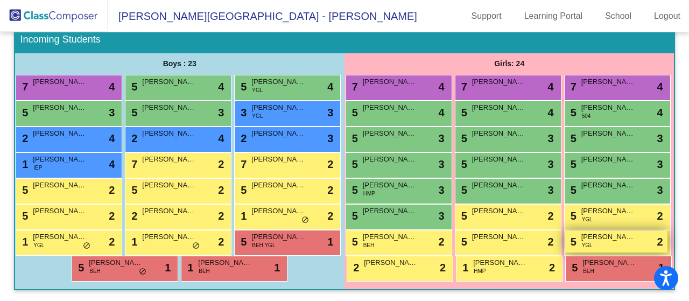
click at [564, 244] on div "5 Aria Sulli YGL lock do_not_disturb_alt 2" at bounding box center [615, 241] width 103 height 22
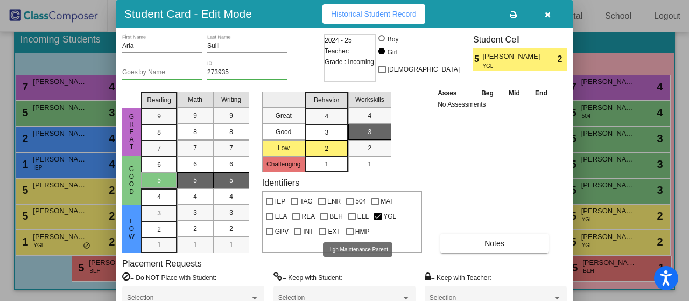
click at [351, 232] on div at bounding box center [350, 232] width 8 height 8
click at [350, 235] on input "HMP" at bounding box center [349, 235] width 1 height 1
checkbox input "true"
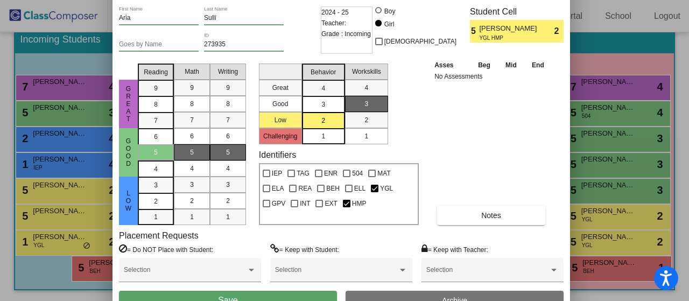
drag, startPoint x: 479, startPoint y: 21, endPoint x: 476, endPoint y: -7, distance: 28.2
click at [476, 0] on html "Accessibility Screen-Reader Guide, Feedback, and Issue Reporting | New window D…" at bounding box center [344, 150] width 689 height 301
click at [273, 293] on button "Save" at bounding box center [228, 299] width 218 height 19
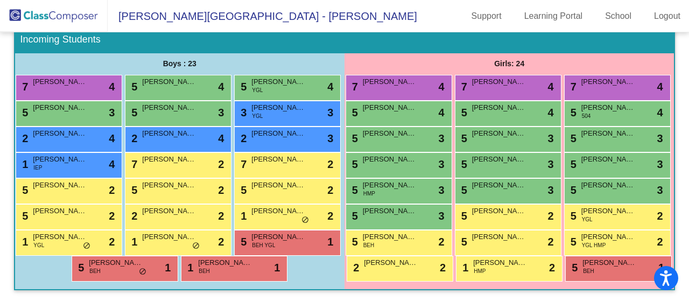
scroll to position [183, 0]
drag, startPoint x: 568, startPoint y: 59, endPoint x: 579, endPoint y: 53, distance: 13.2
click at [558, 75] on div "7 Eleanor Copass lock do_not_disturb_alt 4" at bounding box center [506, 86] width 103 height 22
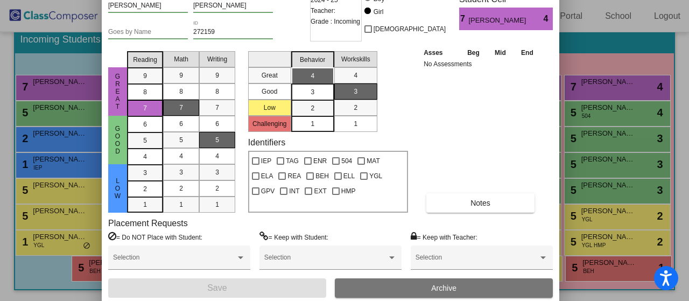
drag, startPoint x: 440, startPoint y: 21, endPoint x: 425, endPoint y: -33, distance: 56.4
click at [425, 0] on html "Accessibility Screen-Reader Guide, Feedback, and Issue Reporting | New window D…" at bounding box center [344, 150] width 689 height 301
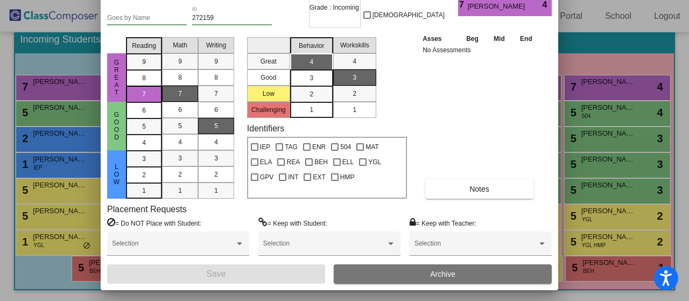
click at [640, 99] on div at bounding box center [344, 150] width 689 height 301
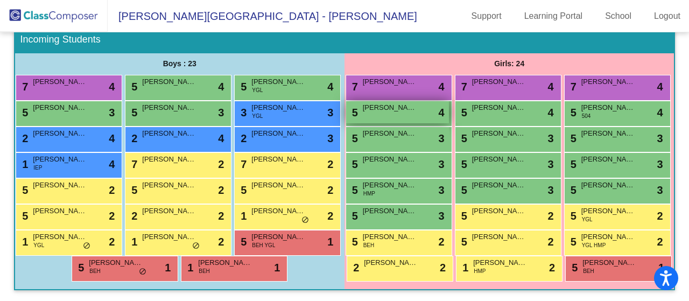
click at [449, 101] on div "5 Annika Marfo lock do_not_disturb_alt 4" at bounding box center [397, 112] width 103 height 22
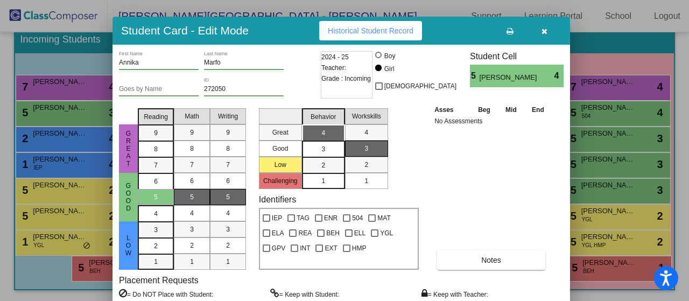
drag, startPoint x: 476, startPoint y: 13, endPoint x: 472, endPoint y: 32, distance: 19.1
click at [472, 32] on div "Student Card - Edit Mode Historical Student Record" at bounding box center [340, 31] width 457 height 28
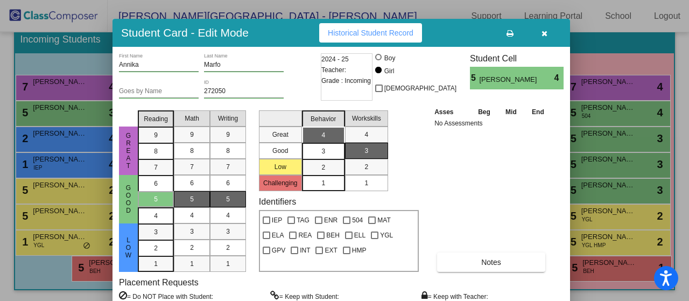
click at [544, 33] on icon "button" at bounding box center [544, 34] width 6 height 8
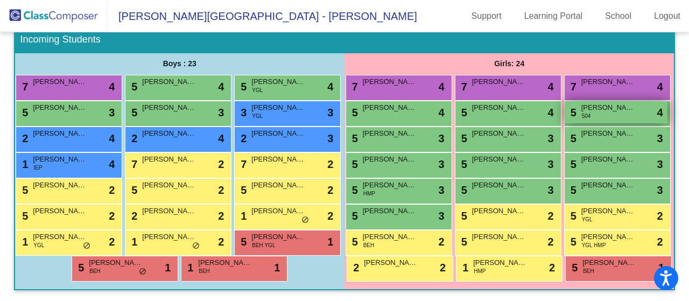
click at [564, 117] on div "5 Audrey Hamm 504 lock do_not_disturb_alt 4" at bounding box center [615, 112] width 103 height 22
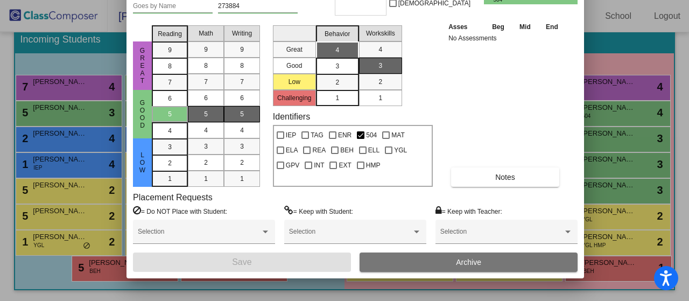
drag, startPoint x: 477, startPoint y: 16, endPoint x: 487, endPoint y: -52, distance: 68.1
click at [487, 0] on html "Accessibility Screen-Reader Guide, Feedback, and Issue Reporting | New window D…" at bounding box center [344, 150] width 689 height 301
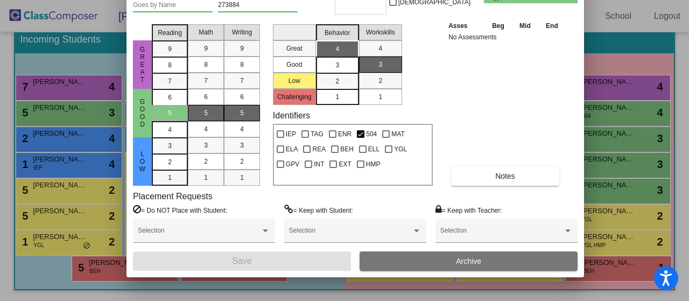
drag, startPoint x: 686, startPoint y: 168, endPoint x: 686, endPoint y: 112, distance: 55.9
click at [686, 112] on div at bounding box center [344, 150] width 689 height 301
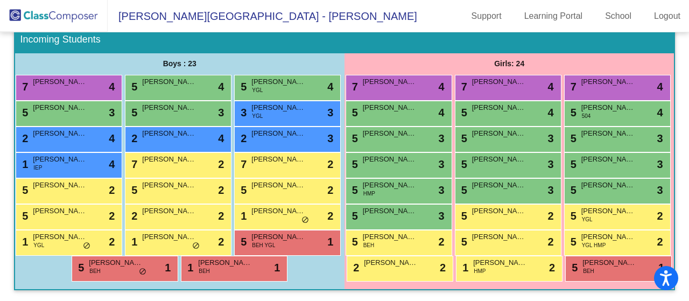
scroll to position [212, 0]
click at [564, 101] on div "5 Audrey Hamm 504 lock do_not_disturb_alt 4" at bounding box center [615, 112] width 103 height 22
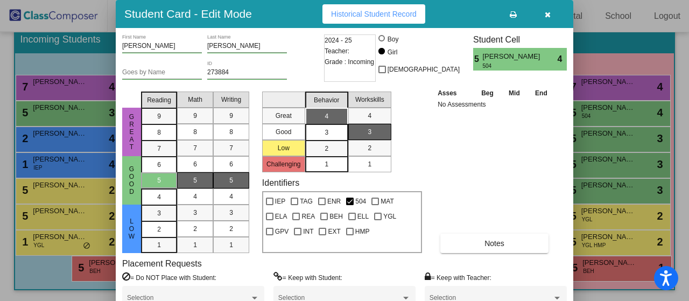
click at [330, 124] on div "3" at bounding box center [326, 116] width 21 height 16
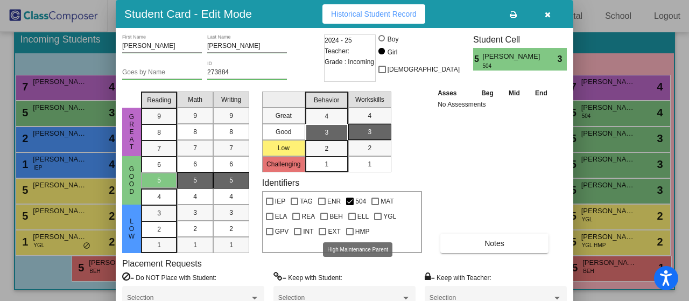
click at [349, 230] on div at bounding box center [350, 232] width 8 height 8
click at [349, 235] on input "HMP" at bounding box center [349, 235] width 1 height 1
checkbox input "true"
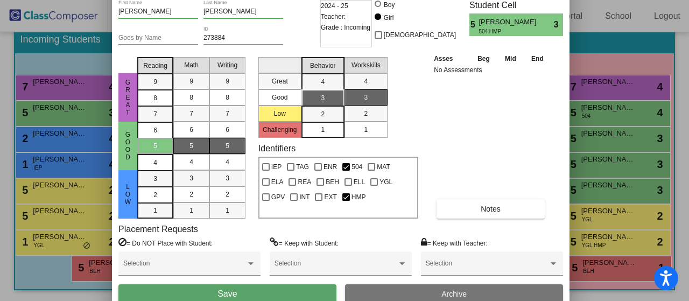
drag, startPoint x: 471, startPoint y: 13, endPoint x: 465, endPoint y: -27, distance: 41.3
click at [465, 0] on html "Accessibility Screen-Reader Guide, Feedback, and Issue Reporting | New window D…" at bounding box center [344, 150] width 689 height 301
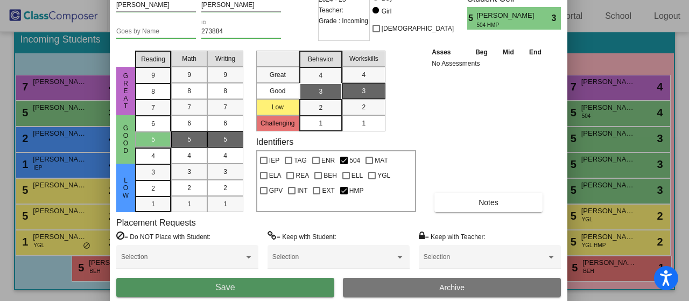
click at [297, 283] on button "Save" at bounding box center [225, 287] width 218 height 19
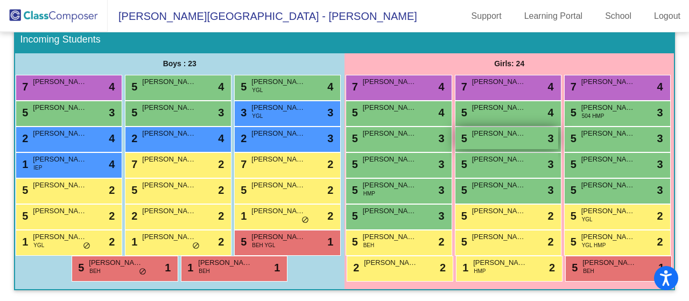
click at [557, 127] on div "5 Laurelai Hamilton lock do_not_disturb_alt 3" at bounding box center [506, 138] width 103 height 22
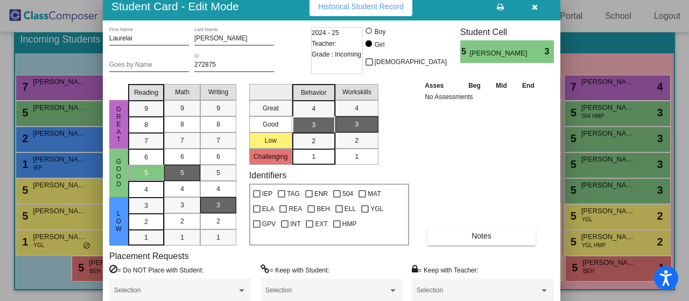
drag, startPoint x: 481, startPoint y: 16, endPoint x: 468, endPoint y: 8, distance: 14.9
click at [468, 8] on div "Student Card - Edit Mode Historical Student Record" at bounding box center [331, 6] width 457 height 28
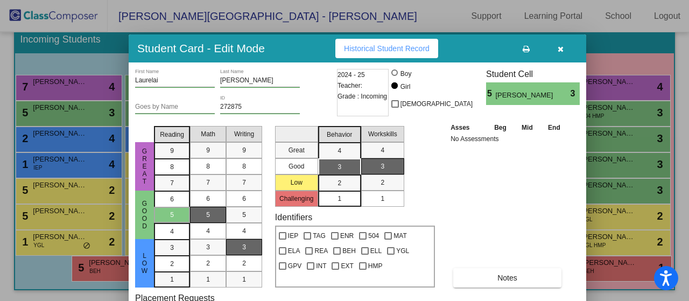
drag, startPoint x: 460, startPoint y: 10, endPoint x: 486, endPoint y: 52, distance: 49.3
click at [486, 52] on div "Student Card - Edit Mode Historical Student Record" at bounding box center [357, 48] width 457 height 28
click at [666, 131] on div at bounding box center [344, 150] width 689 height 301
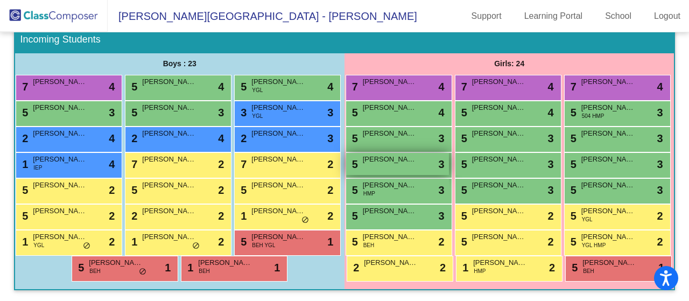
click at [449, 153] on div "5 Hazel Smith lock do_not_disturb_alt 3" at bounding box center [397, 164] width 103 height 22
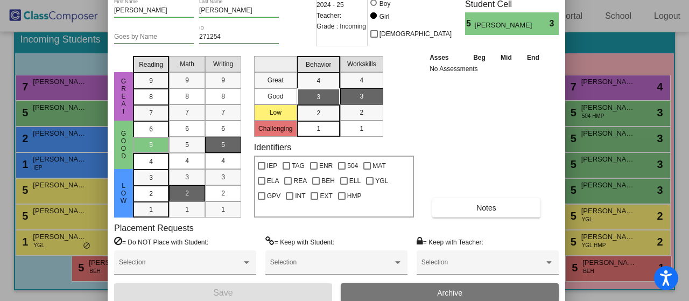
drag, startPoint x: 475, startPoint y: 15, endPoint x: 466, endPoint y: -21, distance: 36.5
click at [466, 0] on html "Accessibility Screen-Reader Guide, Feedback, and Issue Reporting | New window D…" at bounding box center [344, 150] width 689 height 301
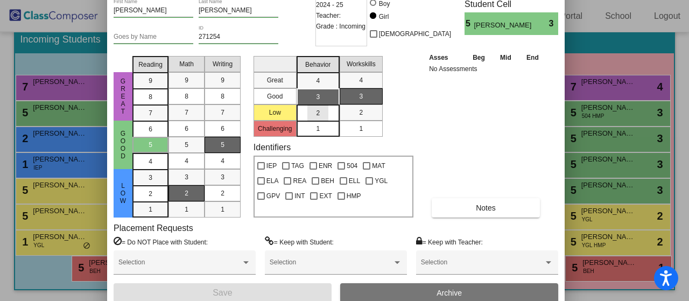
click at [315, 114] on div "2" at bounding box center [317, 113] width 21 height 16
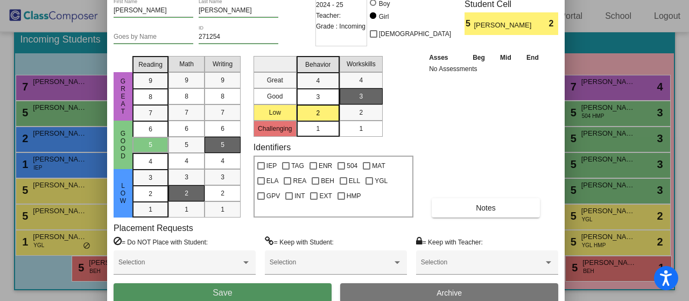
click at [232, 286] on button "Save" at bounding box center [223, 292] width 218 height 19
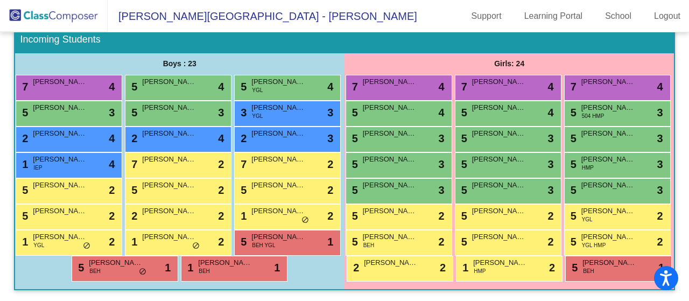
scroll to position [257, 0]
click at [564, 153] on div "5 Lylah Flynn HMP lock do_not_disturb_alt 3" at bounding box center [615, 164] width 103 height 22
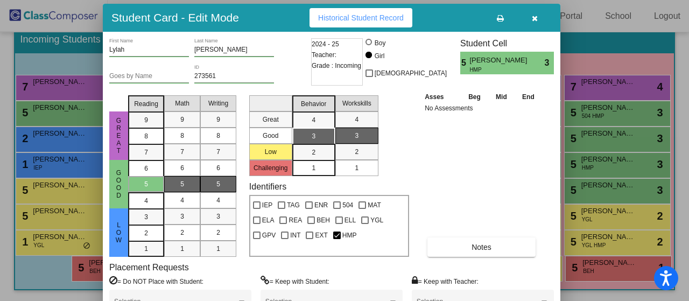
drag, startPoint x: 469, startPoint y: 17, endPoint x: 456, endPoint y: 24, distance: 15.2
click at [456, 24] on div "Student Card - Edit Mode Historical Student Record" at bounding box center [331, 18] width 457 height 28
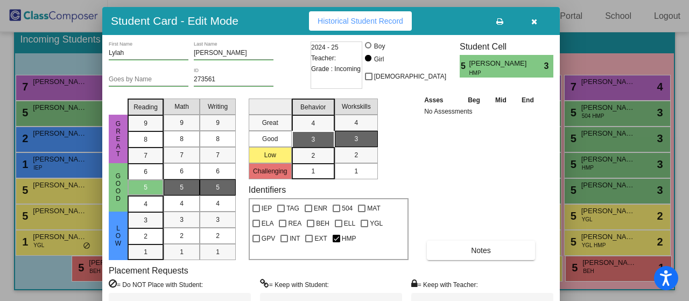
click at [635, 131] on div at bounding box center [344, 150] width 689 height 301
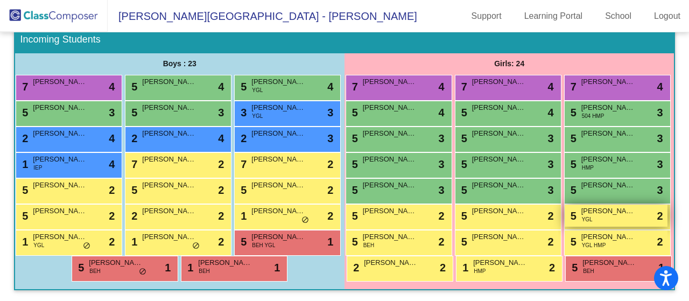
click at [564, 204] on div "5 Eleanor Casey YGL lock do_not_disturb_alt 2" at bounding box center [615, 215] width 103 height 22
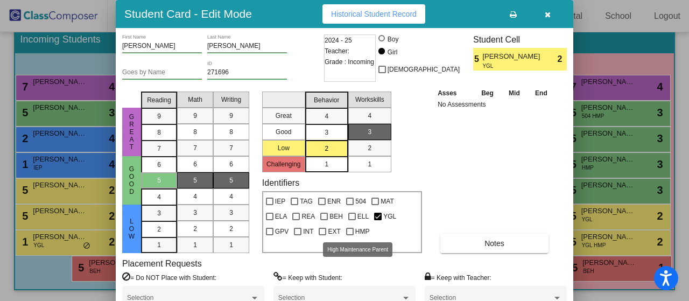
click at [351, 231] on div at bounding box center [350, 232] width 8 height 8
click at [350, 235] on input "HMP" at bounding box center [349, 235] width 1 height 1
checkbox input "true"
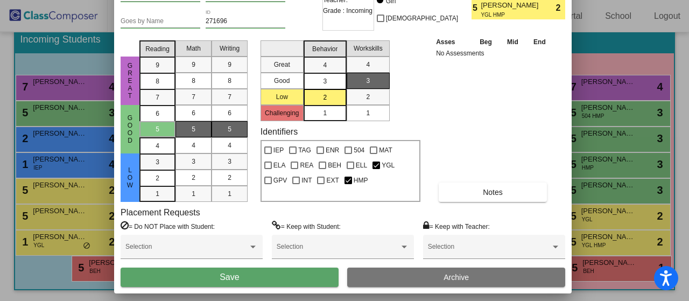
drag, startPoint x: 462, startPoint y: 15, endPoint x: 460, endPoint y: -36, distance: 51.1
click at [460, 0] on html "Accessibility Screen-Reader Guide, Feedback, and Issue Reporting | New window D…" at bounding box center [344, 150] width 689 height 301
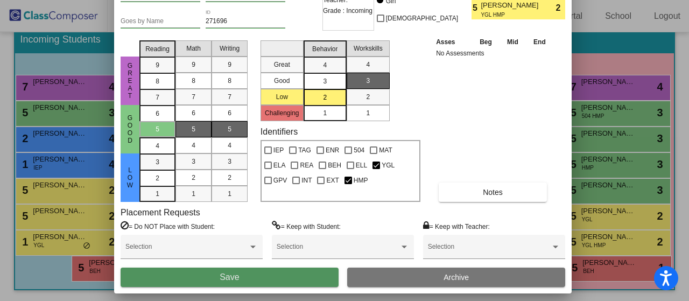
click at [300, 284] on button "Save" at bounding box center [229, 276] width 218 height 19
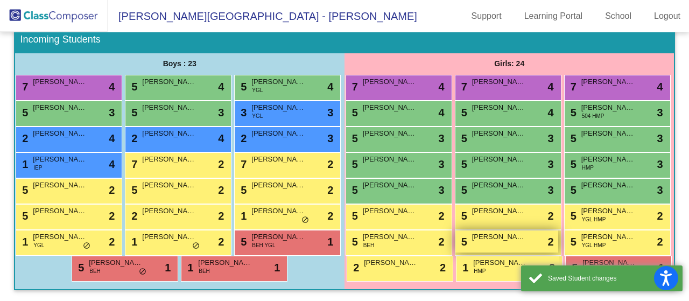
click at [550, 230] on div "5 Nola Murphy lock do_not_disturb_alt 2" at bounding box center [506, 241] width 103 height 22
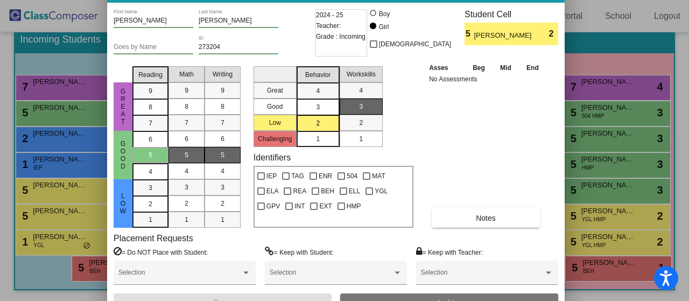
drag, startPoint x: 467, startPoint y: 17, endPoint x: 459, endPoint y: -8, distance: 26.2
click at [459, 0] on html "Accessibility Screen-Reader Guide, Feedback, and Issue Reporting | New window D…" at bounding box center [344, 150] width 689 height 301
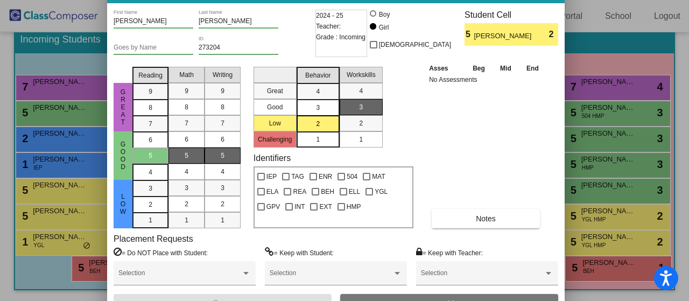
click at [639, 104] on div at bounding box center [344, 150] width 689 height 301
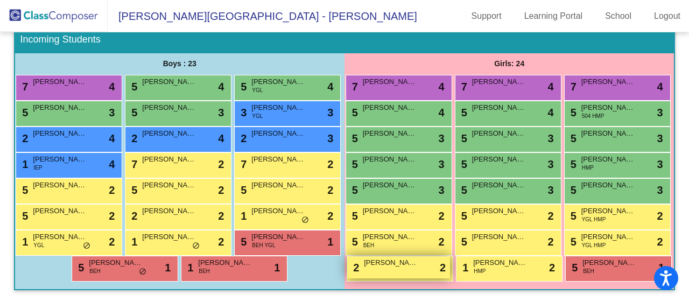
click at [450, 256] on div "2 Larissa Lazabal lock do_not_disturb_alt 2" at bounding box center [398, 267] width 103 height 22
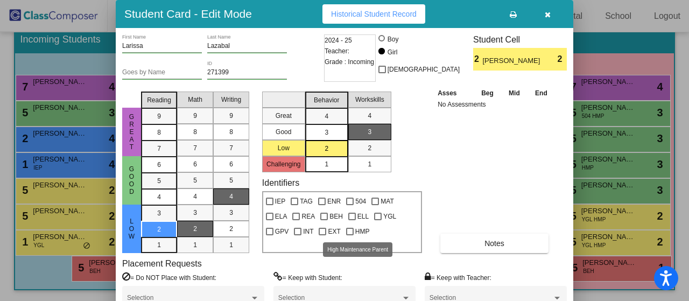
click at [350, 234] on div at bounding box center [350, 232] width 8 height 8
click at [350, 235] on input "HMP" at bounding box center [349, 235] width 1 height 1
checkbox input "true"
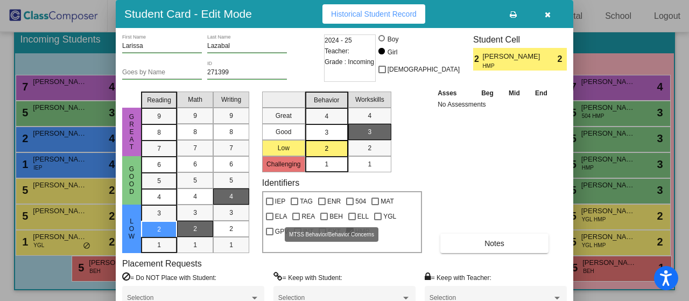
click at [323, 217] on div at bounding box center [324, 216] width 8 height 8
click at [323, 220] on input "BEH" at bounding box center [323, 220] width 1 height 1
checkbox input "true"
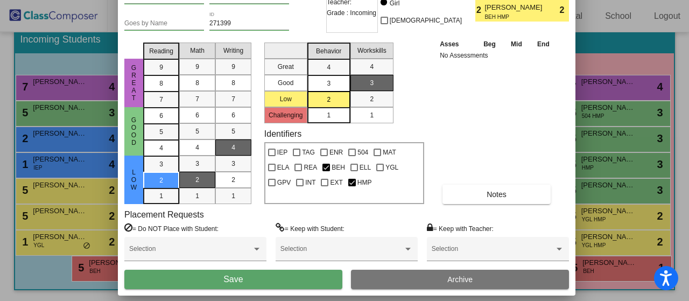
drag, startPoint x: 459, startPoint y: 18, endPoint x: 461, endPoint y: -32, distance: 50.1
click at [461, 0] on html "Accessibility Screen-Reader Guide, Feedback, and Issue Reporting | New window D…" at bounding box center [344, 150] width 689 height 301
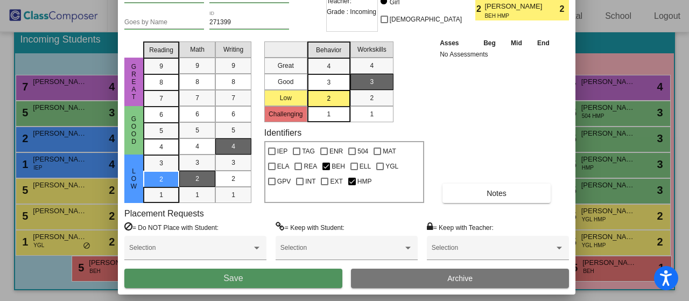
click at [325, 278] on button "Save" at bounding box center [233, 277] width 218 height 19
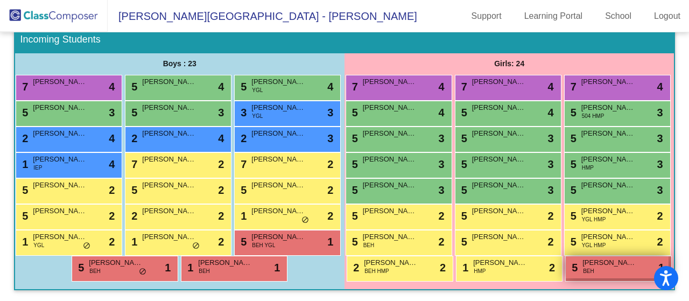
click at [565, 273] on div "5 Victoria Foreman BEH lock do_not_disturb_alt 1" at bounding box center [616, 267] width 103 height 22
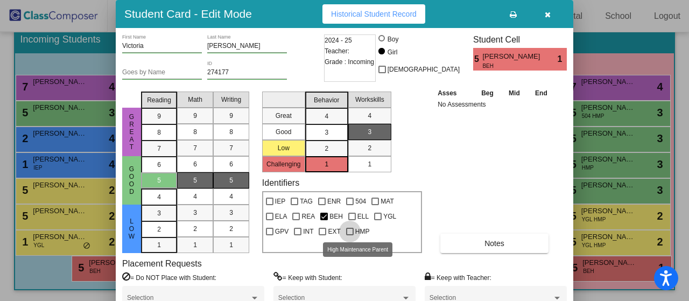
click at [349, 231] on div at bounding box center [350, 232] width 8 height 8
click at [349, 235] on input "HMP" at bounding box center [349, 235] width 1 height 1
checkbox input "true"
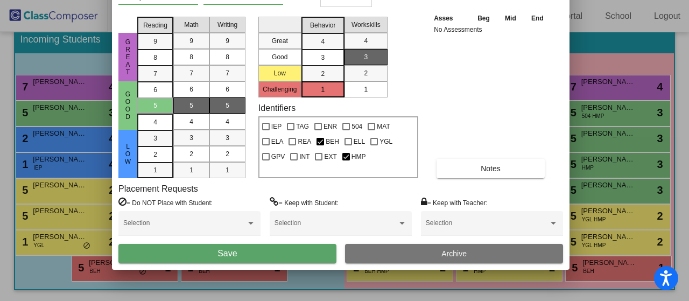
drag, startPoint x: 455, startPoint y: 13, endPoint x: 451, endPoint y: -62, distance: 75.4
click at [451, 0] on html "Accessibility Screen-Reader Guide, Feedback, and Issue Reporting | New window D…" at bounding box center [344, 150] width 689 height 301
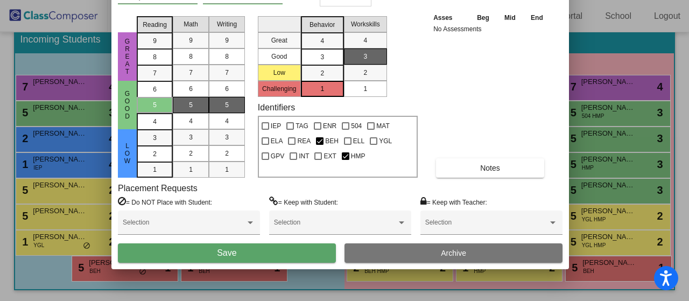
click at [260, 249] on button "Save" at bounding box center [227, 252] width 218 height 19
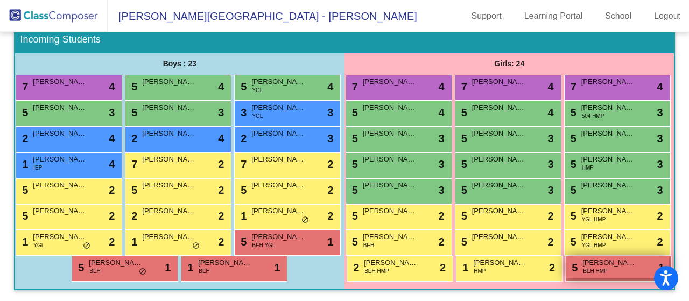
click at [565, 275] on div "5 Victoria Foreman BEH HMP lock do_not_disturb_alt 1" at bounding box center [616, 267] width 103 height 22
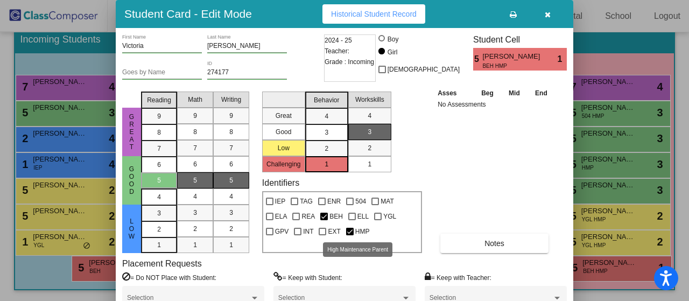
click at [355, 230] on span "HMP" at bounding box center [362, 231] width 15 height 13
click at [350, 235] on input "HMP" at bounding box center [349, 235] width 1 height 1
checkbox input "false"
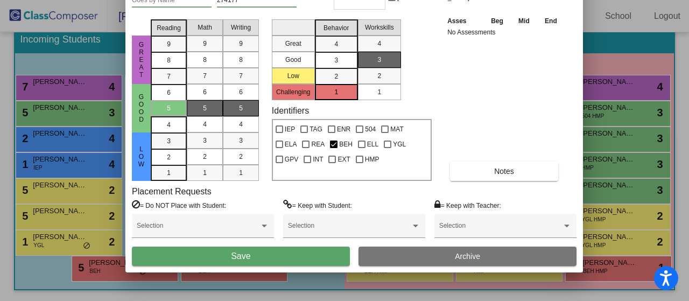
drag, startPoint x: 467, startPoint y: 15, endPoint x: 477, endPoint y: -58, distance: 72.7
click at [477, 0] on html "Accessibility Screen-Reader Guide, Feedback, and Issue Reporting | New window D…" at bounding box center [344, 150] width 689 height 301
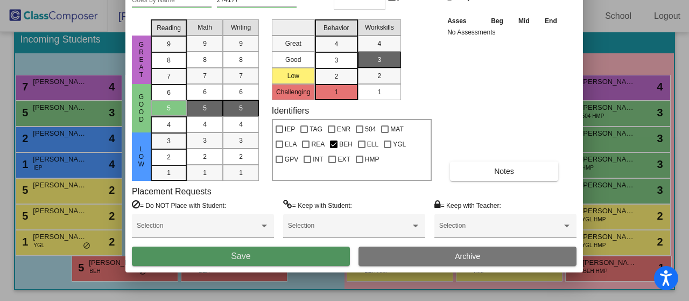
click at [309, 259] on button "Save" at bounding box center [241, 255] width 218 height 19
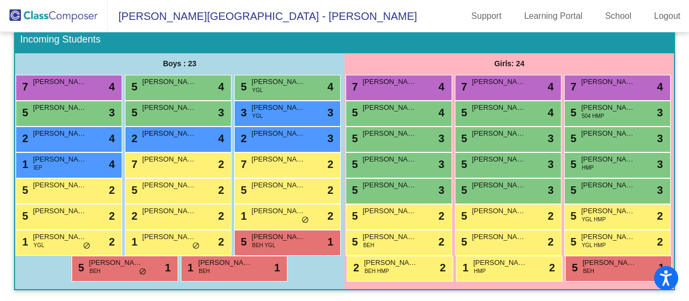
scroll to position [246, 0]
click at [416, 180] on span "Kendi Woods" at bounding box center [390, 185] width 54 height 11
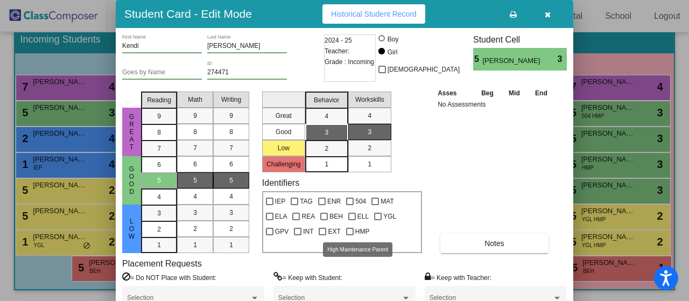
click at [349, 231] on div at bounding box center [350, 232] width 8 height 8
click at [349, 235] on input "HMP" at bounding box center [349, 235] width 1 height 1
checkbox input "true"
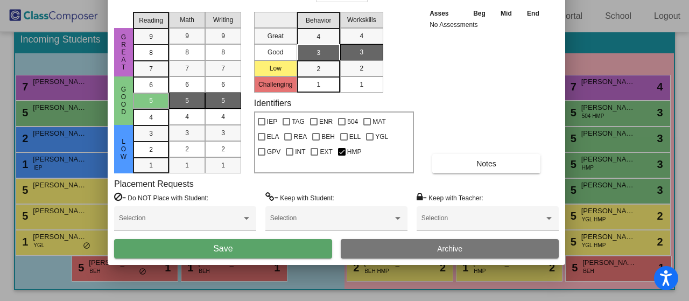
drag, startPoint x: 469, startPoint y: 15, endPoint x: 341, endPoint y: 130, distance: 172.5
click at [460, 0] on html "Accessibility Screen-Reader Guide, Feedback, and Issue Reporting | New window D…" at bounding box center [344, 150] width 689 height 301
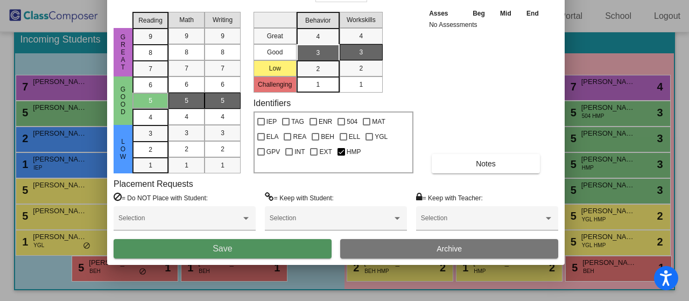
click at [251, 249] on button "Save" at bounding box center [223, 248] width 218 height 19
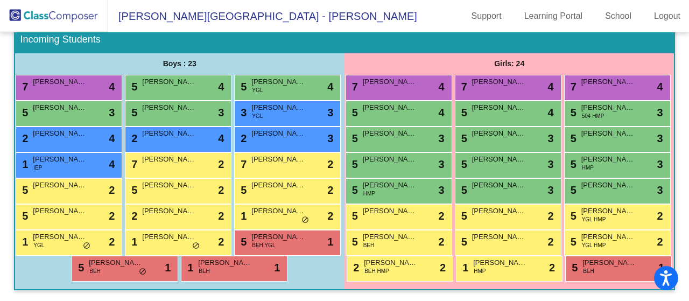
scroll to position [235, 0]
click at [449, 179] on div "5 Kendi Woods HMP lock do_not_disturb_alt 3" at bounding box center [397, 190] width 103 height 22
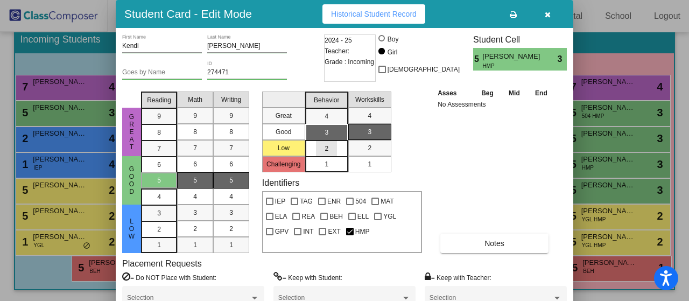
click at [328, 146] on div "2" at bounding box center [326, 148] width 21 height 16
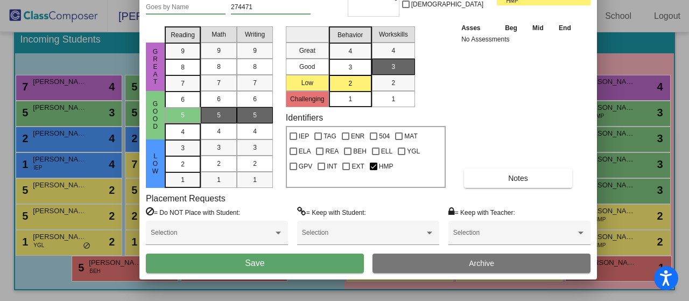
drag, startPoint x: 448, startPoint y: 13, endPoint x: 470, endPoint y: -53, distance: 69.9
click at [470, 0] on html "Accessibility Screen-Reader Guide, Feedback, and Issue Reporting | New window D…" at bounding box center [344, 150] width 689 height 301
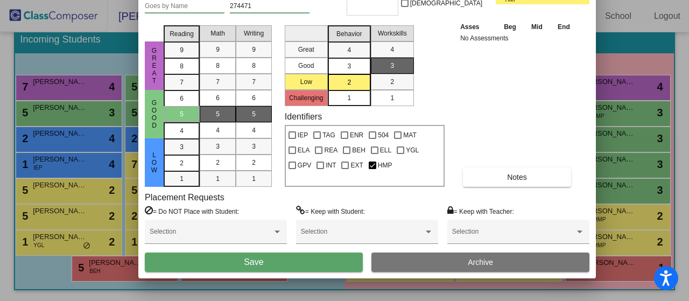
click at [353, 265] on button "Save" at bounding box center [254, 261] width 218 height 19
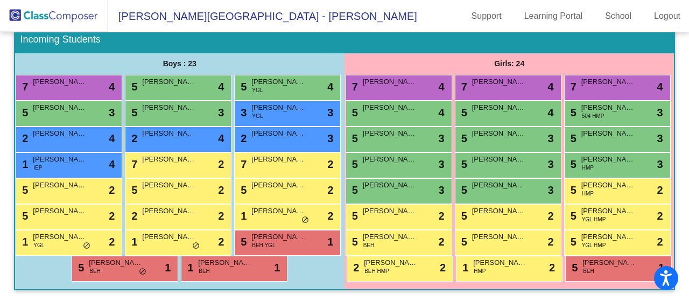
scroll to position [228, 0]
click at [455, 153] on div "5 Josie Cordes lock do_not_disturb_alt 3" at bounding box center [506, 164] width 103 height 22
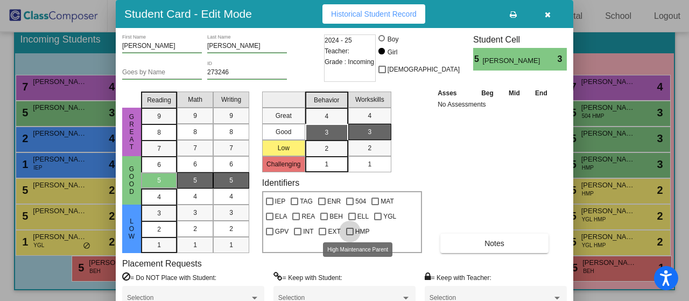
click at [350, 233] on div at bounding box center [350, 232] width 8 height 8
click at [350, 235] on input "HMP" at bounding box center [349, 235] width 1 height 1
checkbox input "true"
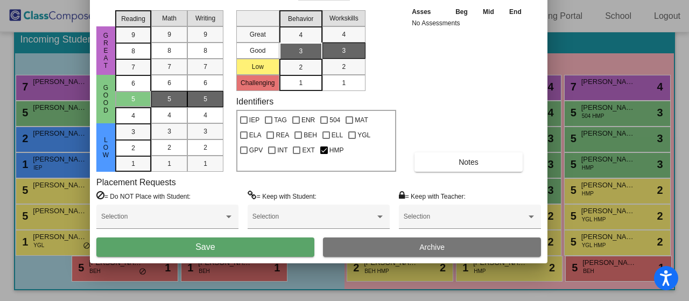
drag, startPoint x: 493, startPoint y: 20, endPoint x: 467, endPoint y: -61, distance: 85.2
click at [467, 0] on html "Accessibility Screen-Reader Guide, Feedback, and Issue Reporting | New window D…" at bounding box center [344, 150] width 689 height 301
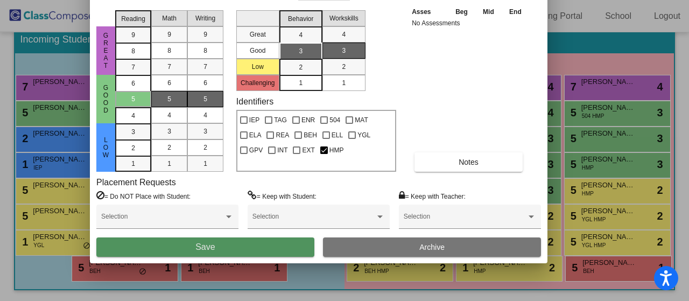
click at [214, 248] on span "Save" at bounding box center [204, 246] width 19 height 9
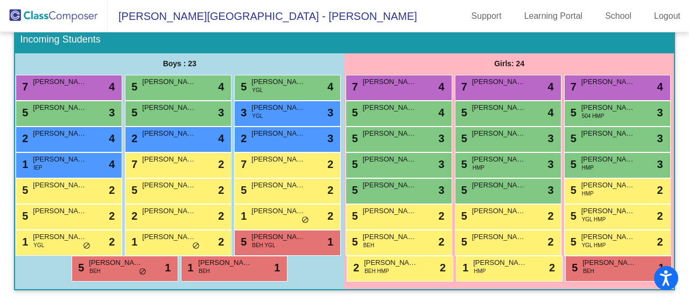
scroll to position [257, 0]
click at [251, 180] on span "Elijah White" at bounding box center [278, 185] width 54 height 11
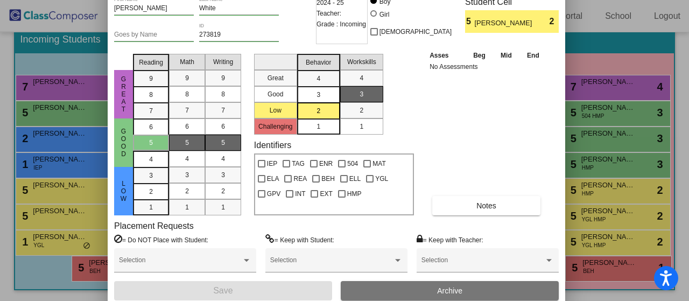
drag, startPoint x: 466, startPoint y: 19, endPoint x: 458, endPoint y: -19, distance: 38.5
click at [458, 0] on html "Accessibility Screen-Reader Guide, Feedback, and Issue Reporting | New window D…" at bounding box center [344, 150] width 689 height 301
click at [247, 258] on div at bounding box center [247, 261] width 10 height 8
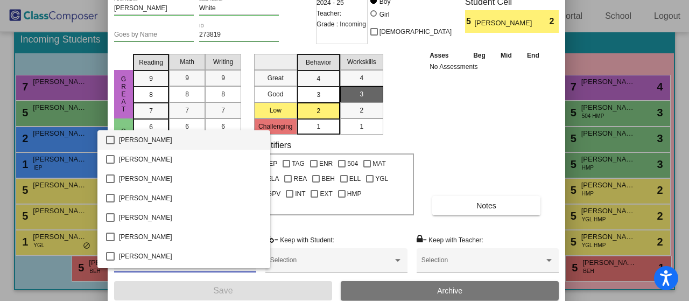
click at [111, 139] on mat-pseudo-checkbox at bounding box center [110, 140] width 9 height 9
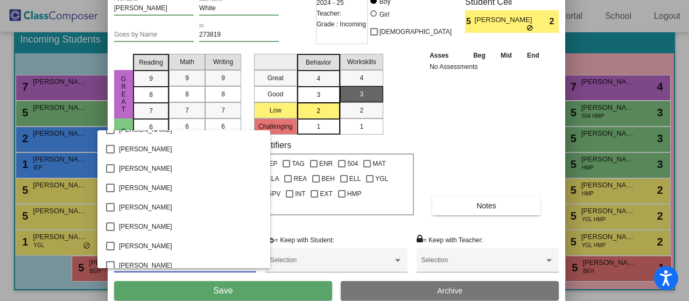
scroll to position [201, 0]
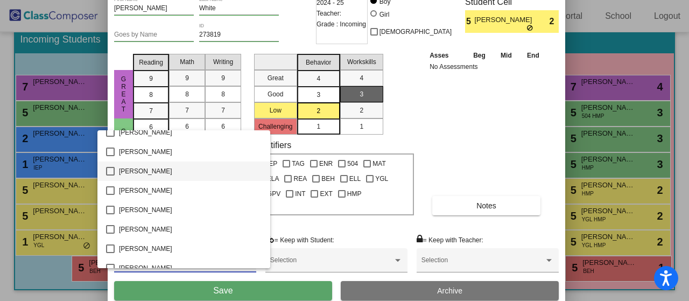
click at [110, 171] on mat-pseudo-checkbox at bounding box center [110, 171] width 9 height 9
click at [289, 291] on div at bounding box center [344, 150] width 689 height 301
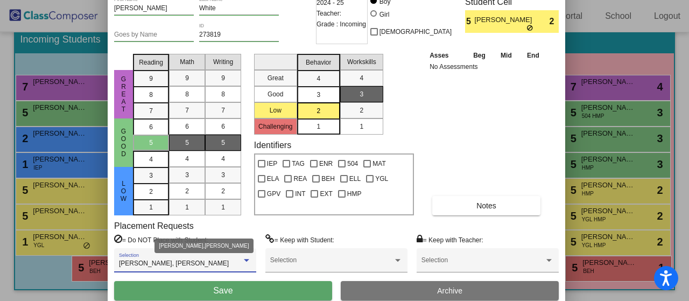
click at [245, 260] on div at bounding box center [246, 260] width 5 height 3
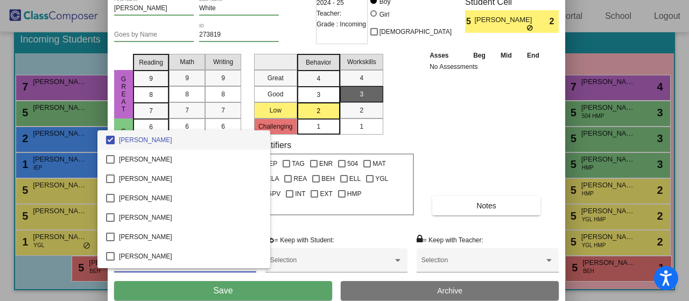
click at [476, 164] on div at bounding box center [344, 150] width 689 height 301
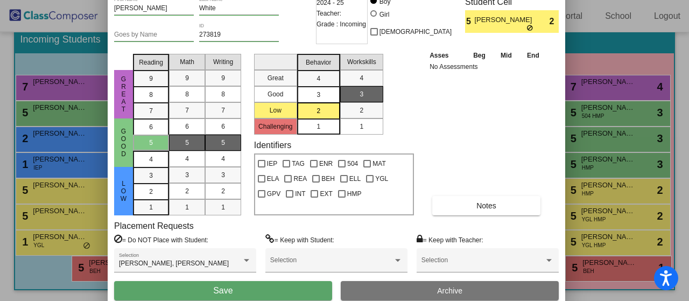
click at [295, 289] on button "Save" at bounding box center [223, 290] width 218 height 19
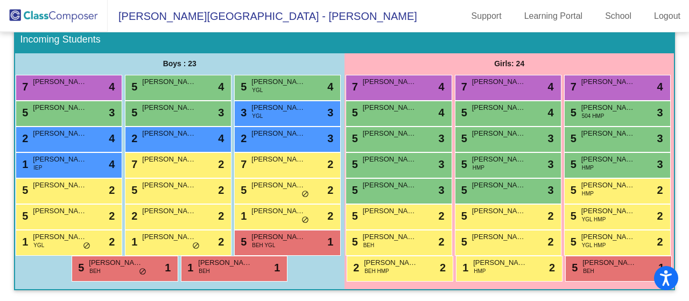
scroll to position [252, 0]
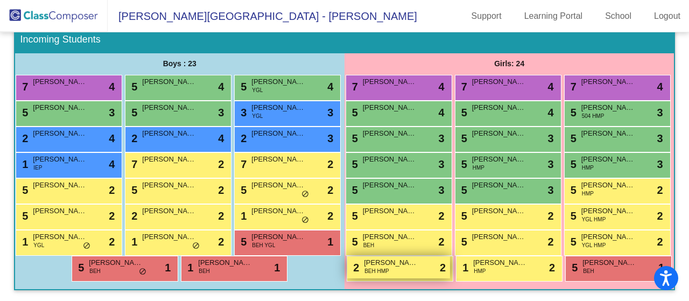
click at [450, 256] on div "2 Larissa Lazabal BEH HMP lock do_not_disturb_alt 2" at bounding box center [398, 267] width 103 height 22
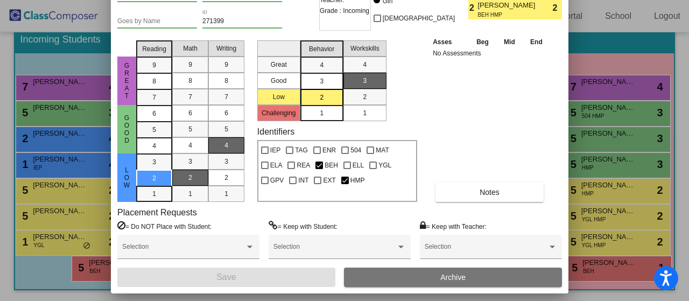
drag, startPoint x: 474, startPoint y: 18, endPoint x: 470, endPoint y: -33, distance: 51.3
click at [470, 0] on html "Accessibility Screen-Reader Guide, Feedback, and Issue Reporting | New window D…" at bounding box center [344, 150] width 689 height 301
click at [251, 247] on div at bounding box center [249, 246] width 5 height 3
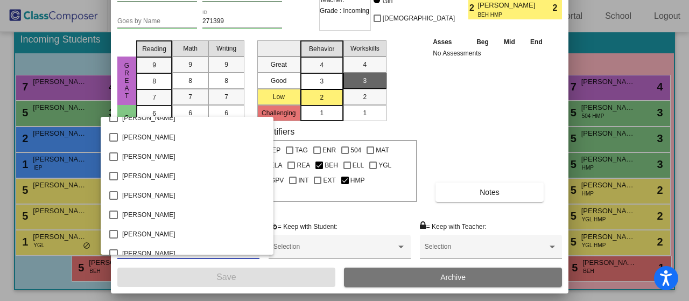
scroll to position [579, 0]
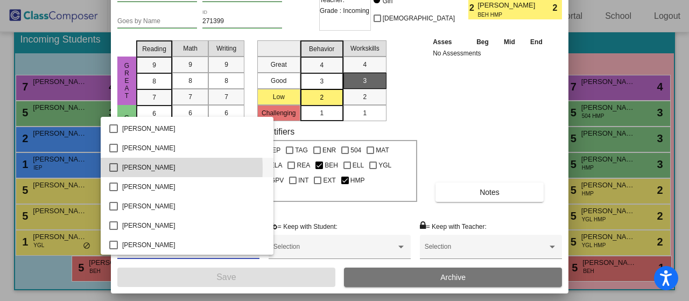
click at [111, 168] on mat-pseudo-checkbox at bounding box center [113, 167] width 9 height 9
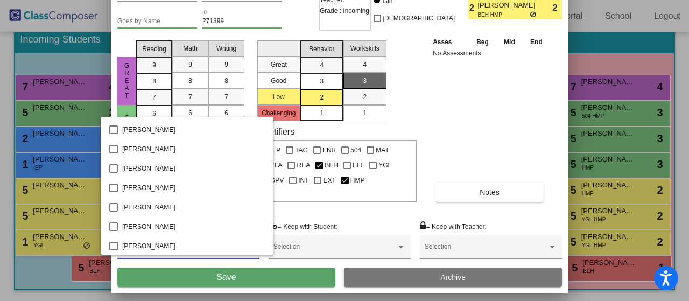
scroll to position [125, 0]
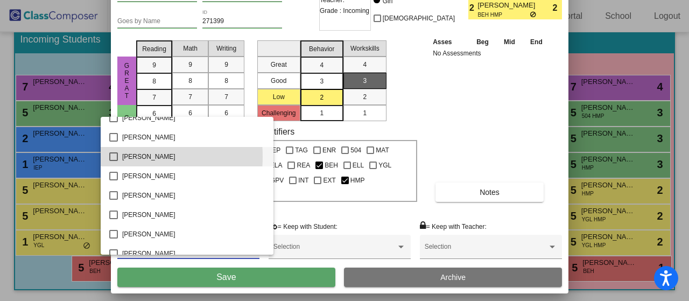
click at [112, 157] on mat-pseudo-checkbox at bounding box center [113, 156] width 9 height 9
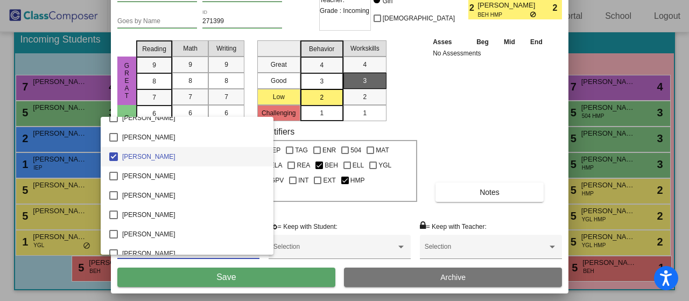
click at [458, 148] on div at bounding box center [344, 150] width 689 height 301
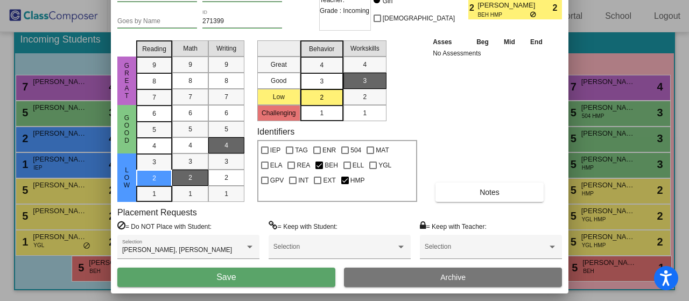
click at [260, 278] on button "Save" at bounding box center [226, 276] width 218 height 19
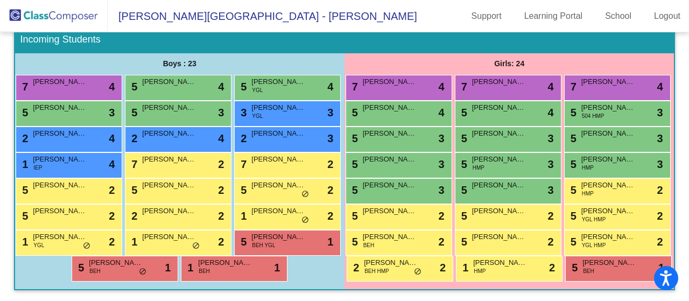
scroll to position [225, 0]
